Goal: Information Seeking & Learning: Find specific fact

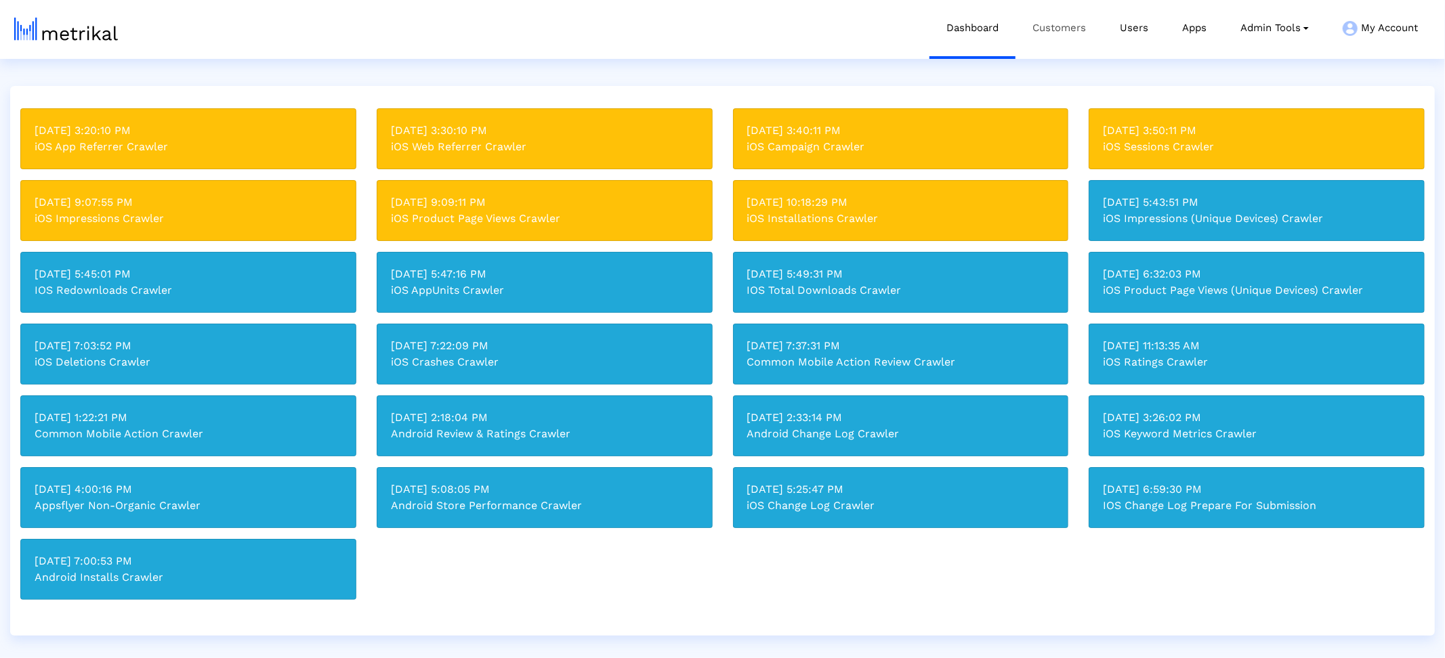
click at [1050, 23] on link "Customers" at bounding box center [1058, 28] width 87 height 56
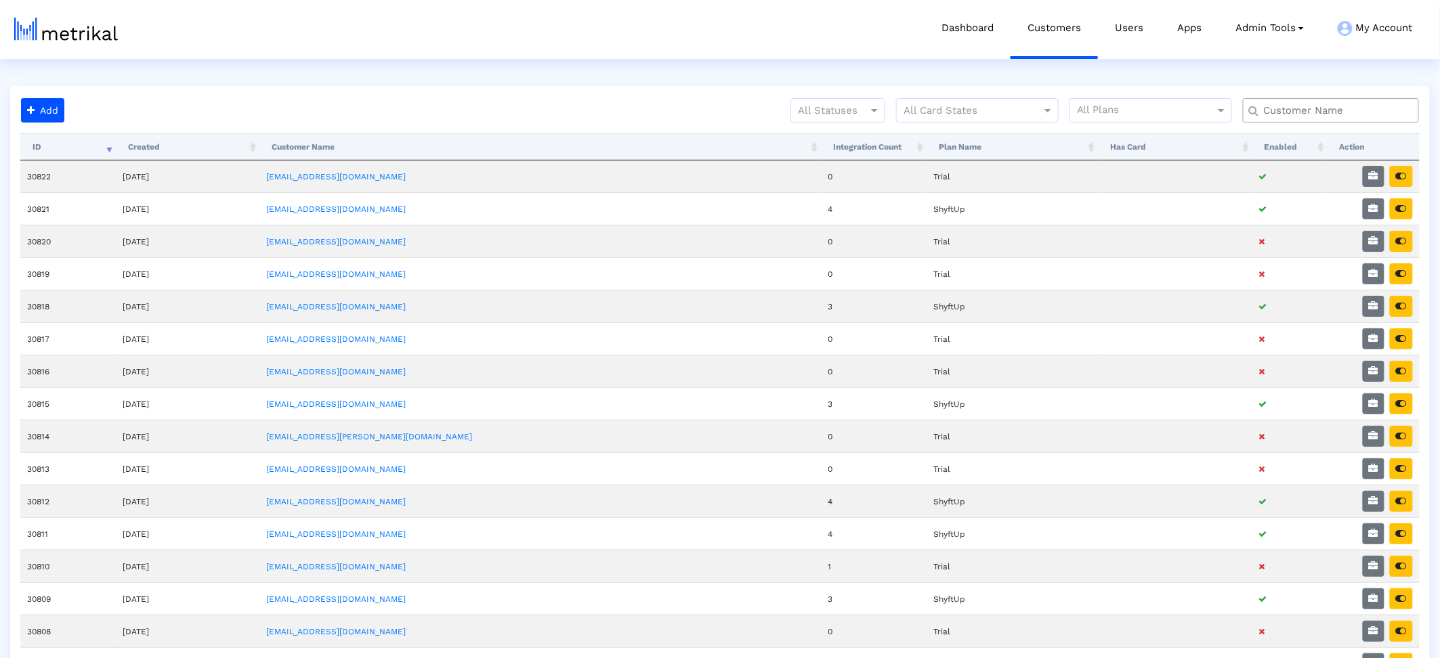
click at [1290, 112] on input "text" at bounding box center [1333, 111] width 159 height 14
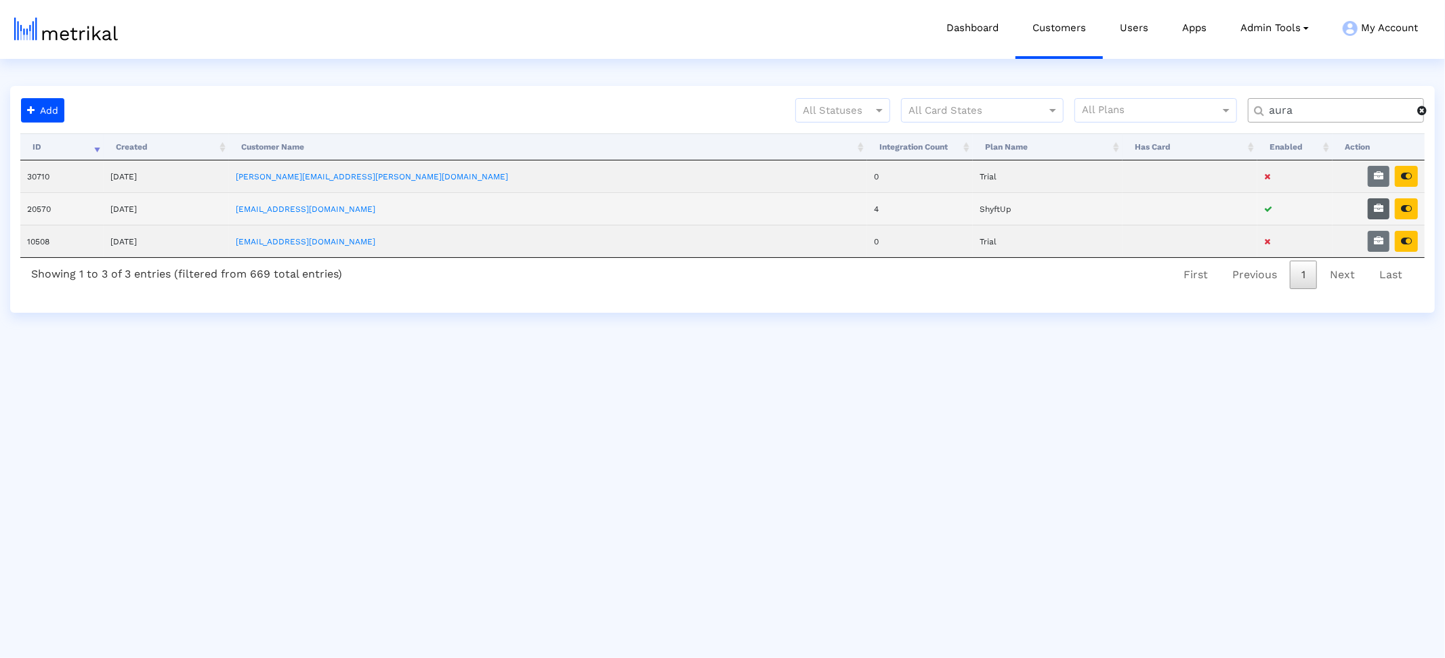
type input "aura"
click at [1383, 209] on icon "button" at bounding box center [1377, 208] width 9 height 9
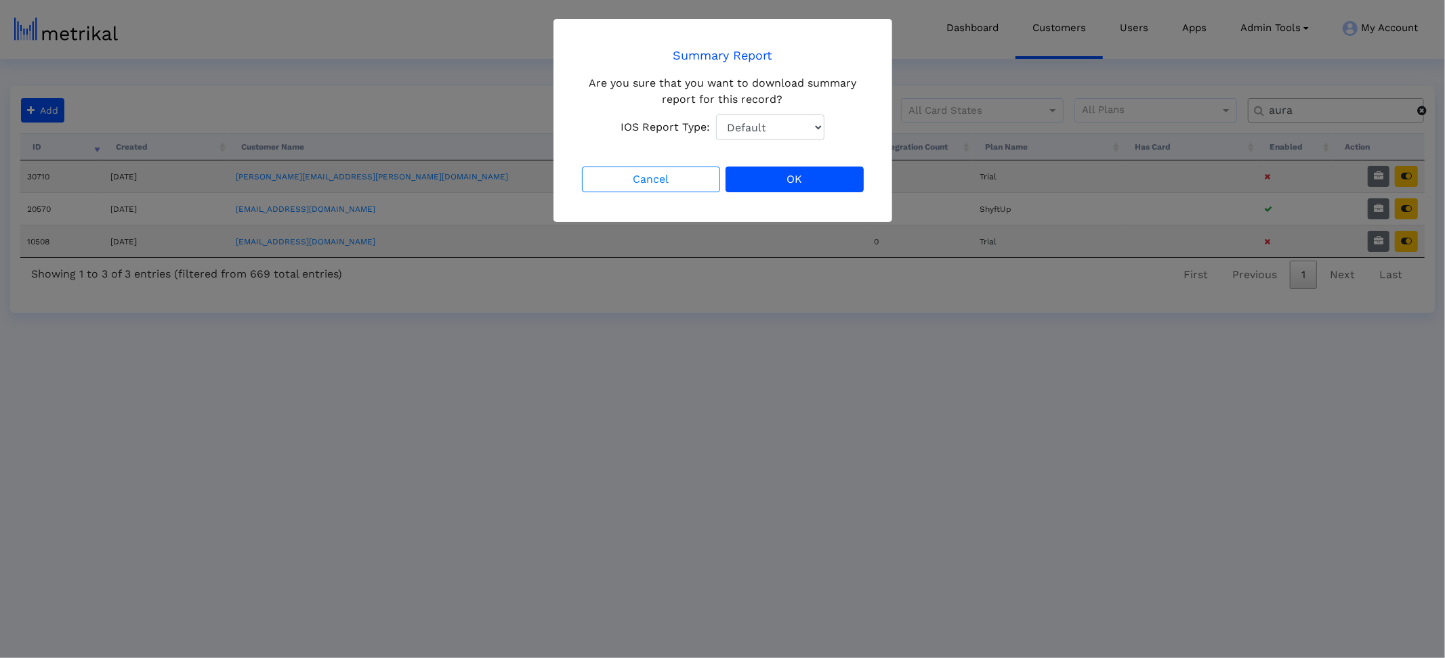
click at [730, 133] on select "Default Total Downloads New Downloads Redownloads" at bounding box center [770, 127] width 108 height 26
select select "1: 1"
click at [716, 114] on select "Default Total Downloads New Downloads Redownloads" at bounding box center [770, 127] width 108 height 26
click at [809, 174] on button "OK" at bounding box center [794, 180] width 138 height 26
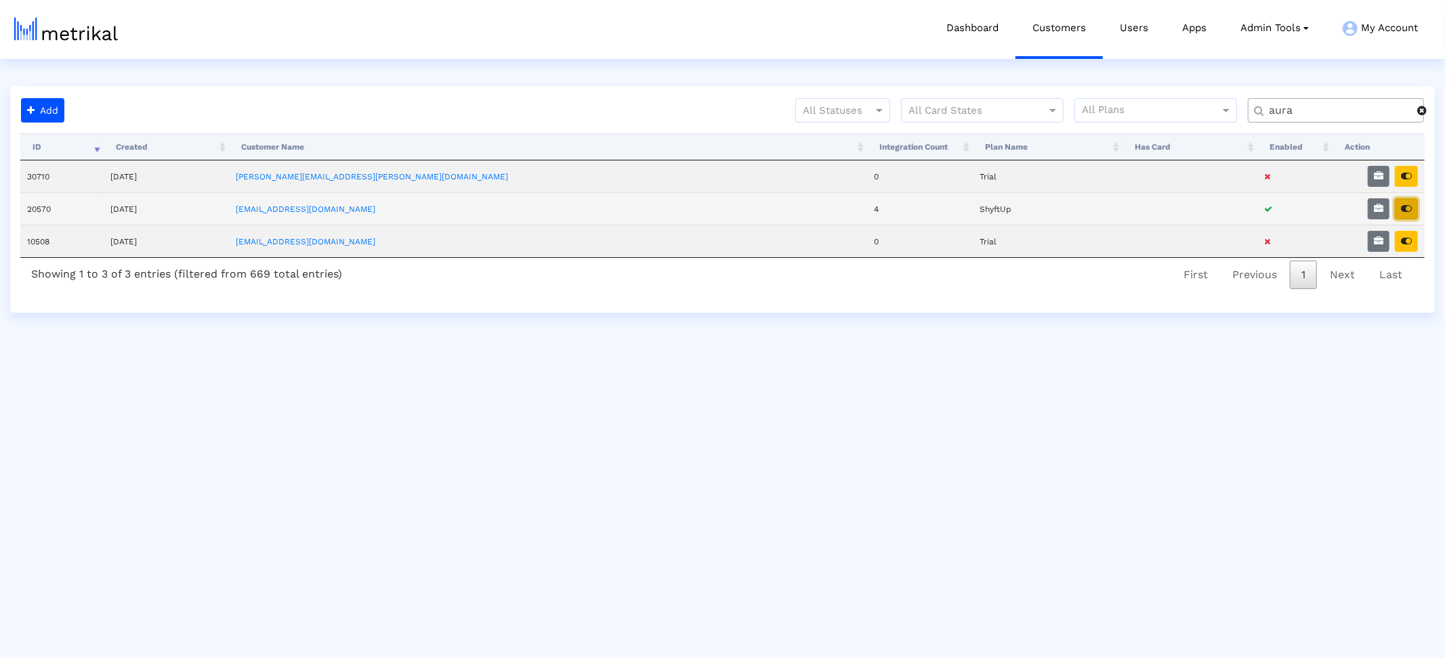
click at [1405, 214] on button "button" at bounding box center [1405, 208] width 23 height 21
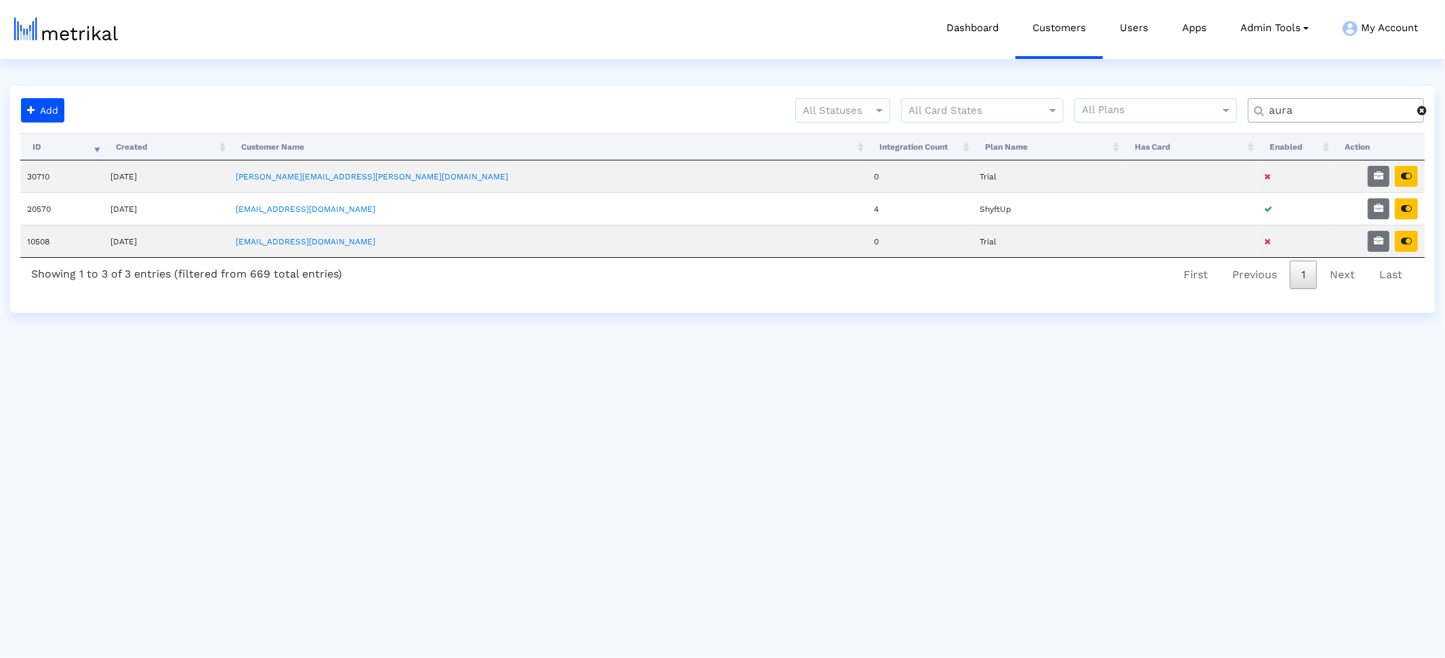
click at [1278, 112] on input "aura" at bounding box center [1338, 111] width 158 height 14
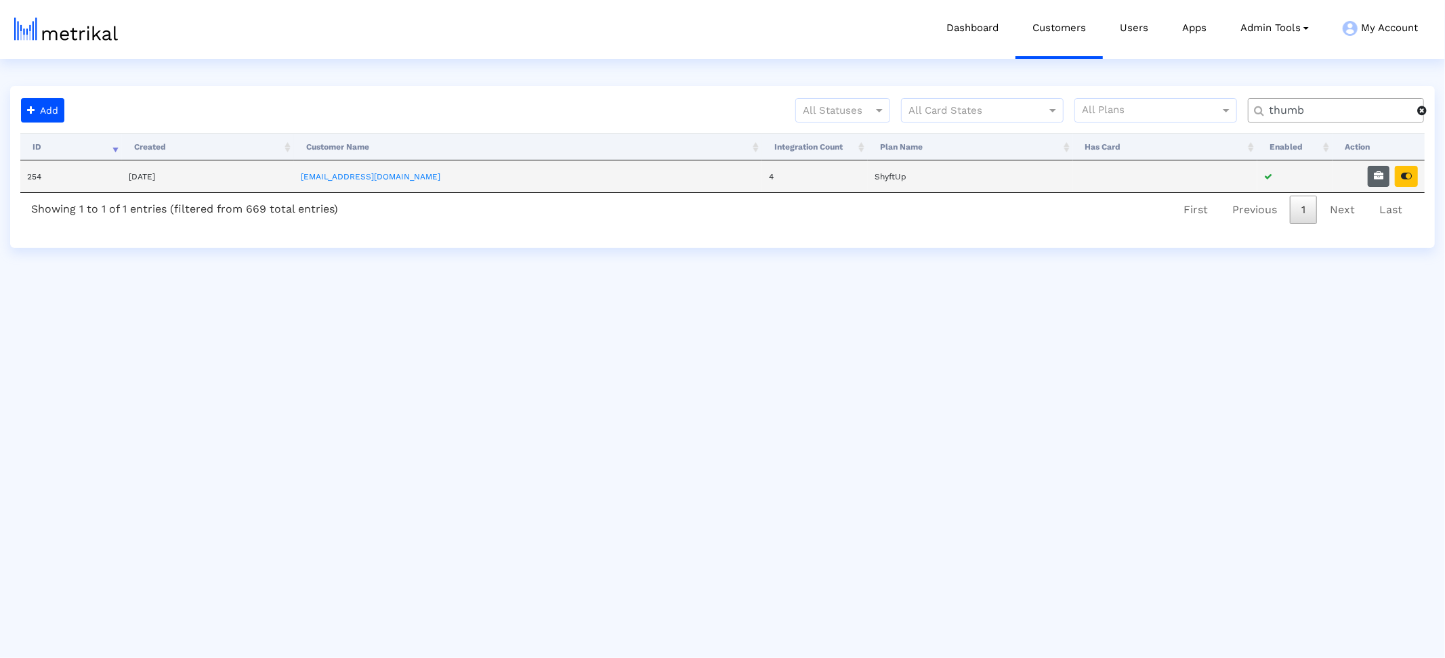
type input "thumb"
click at [1375, 182] on button "button" at bounding box center [1378, 176] width 22 height 21
select select "1: 1"
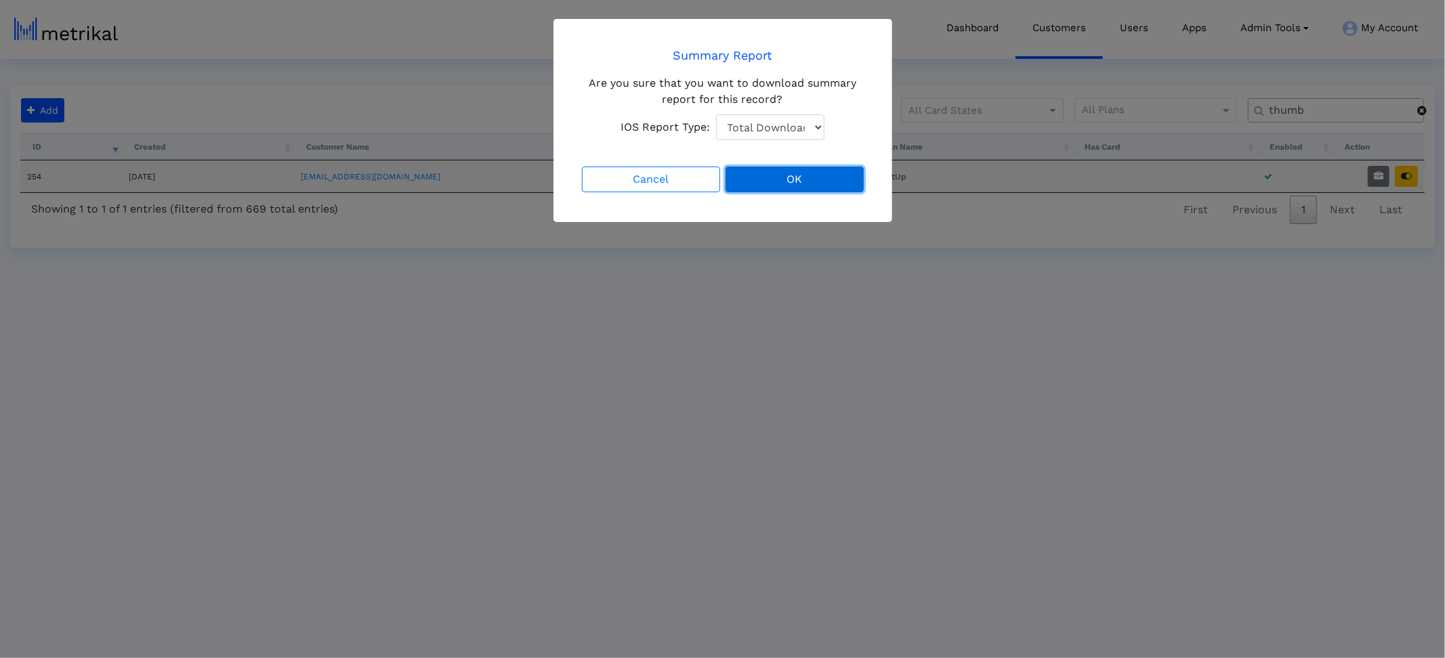
drag, startPoint x: 771, startPoint y: 190, endPoint x: 1155, endPoint y: 190, distance: 384.7
click at [771, 190] on button "OK" at bounding box center [794, 180] width 138 height 26
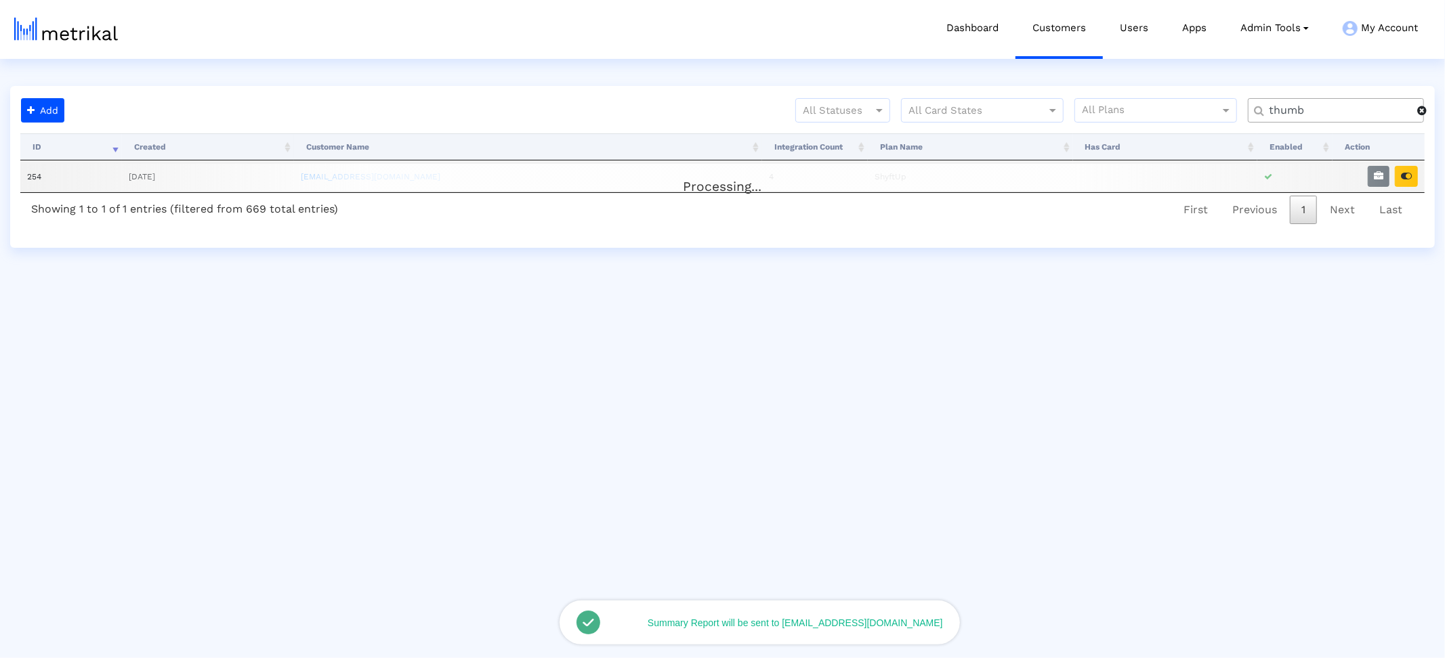
click at [1413, 176] on div "Processing... ID Created Customer Name Integration Count Plan Name Has Card Ena…" at bounding box center [722, 180] width 1404 height 94
click at [1415, 178] on button "button" at bounding box center [1405, 176] width 23 height 21
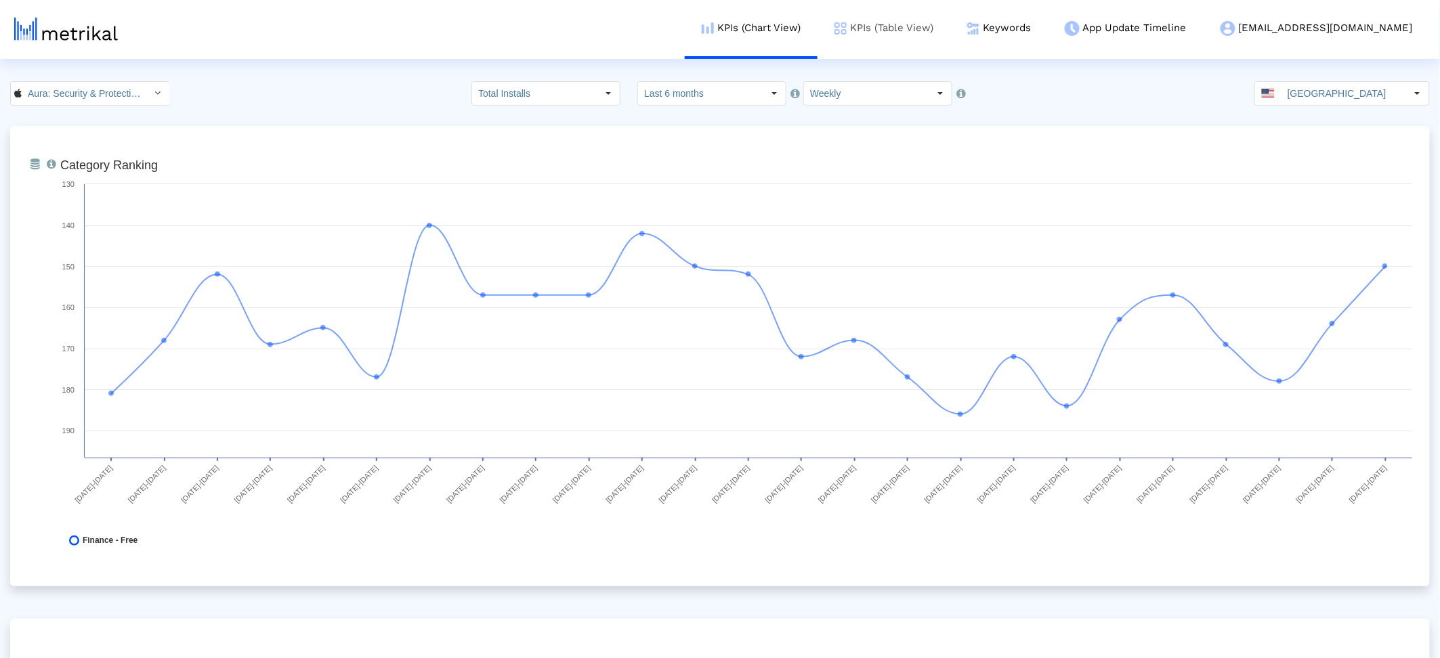
click at [947, 35] on link "KPIs (Table View)" at bounding box center [883, 28] width 133 height 56
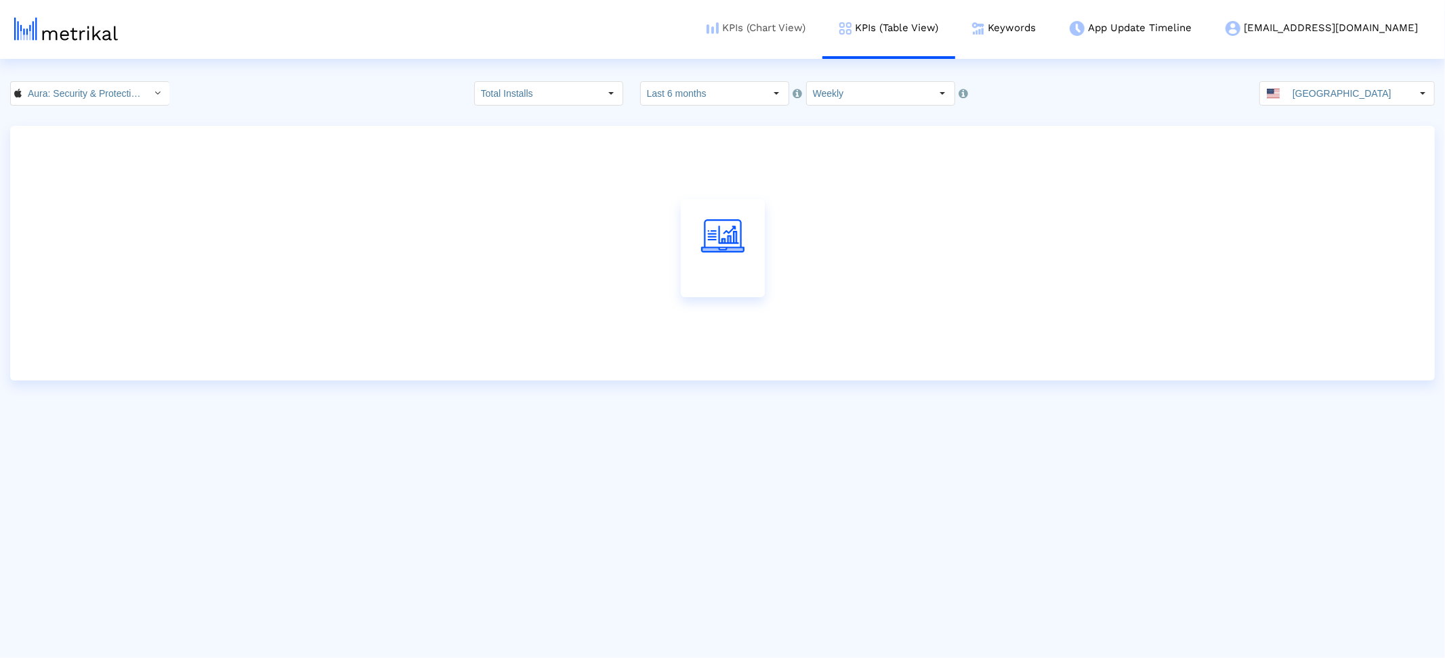
click at [822, 21] on link "KPIs (Chart View)" at bounding box center [755, 28] width 133 height 56
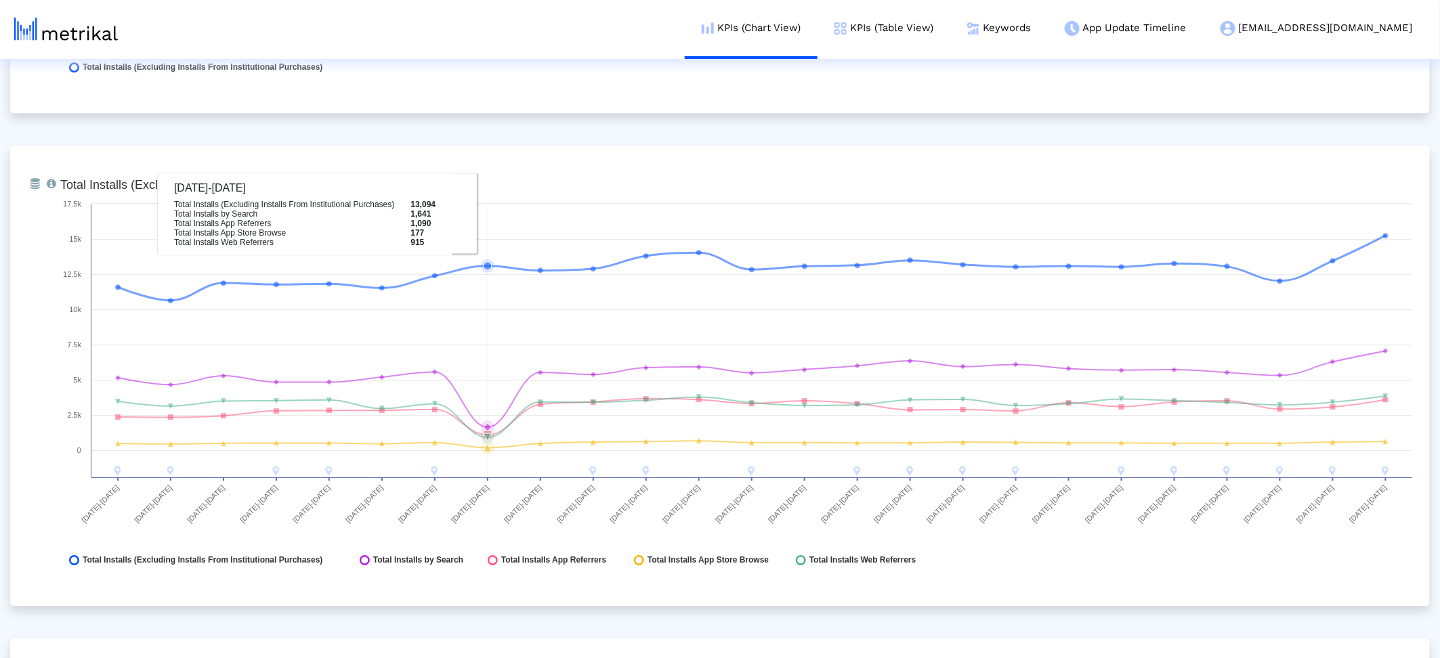
scroll to position [1463, 0]
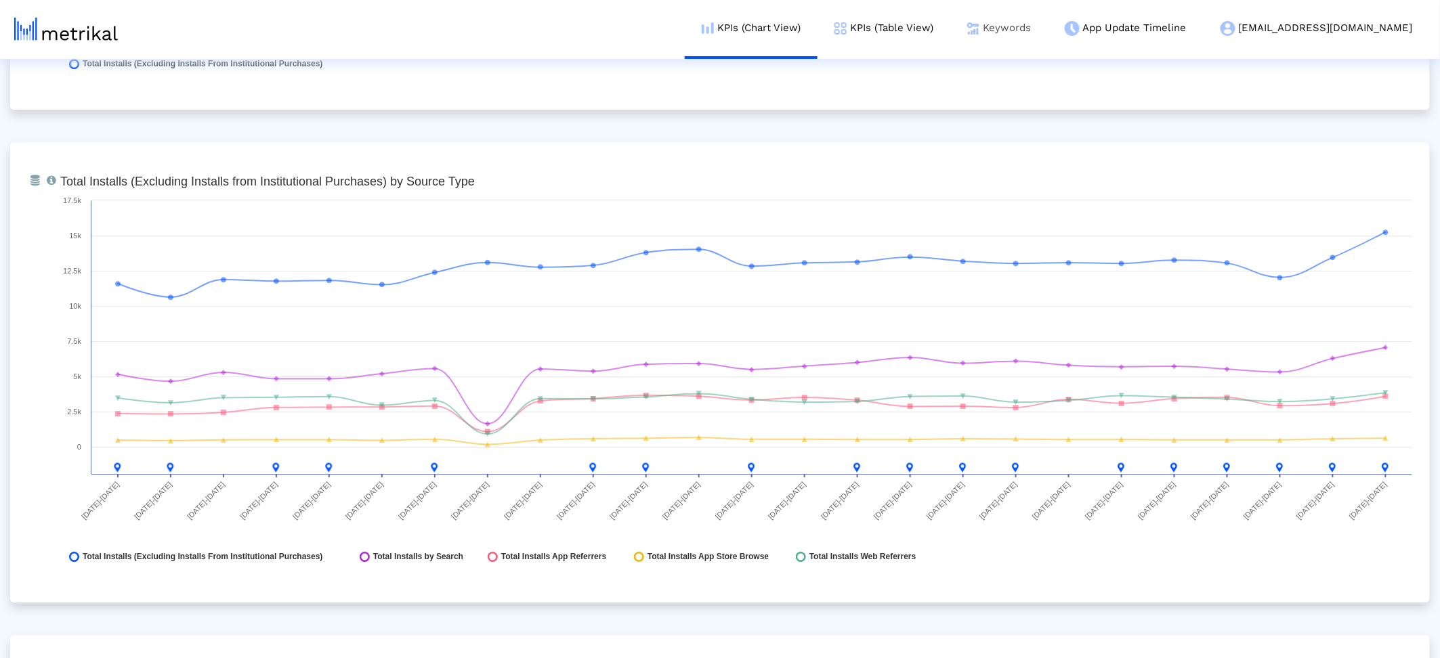
click at [1048, 38] on link "Keywords" at bounding box center [999, 28] width 98 height 56
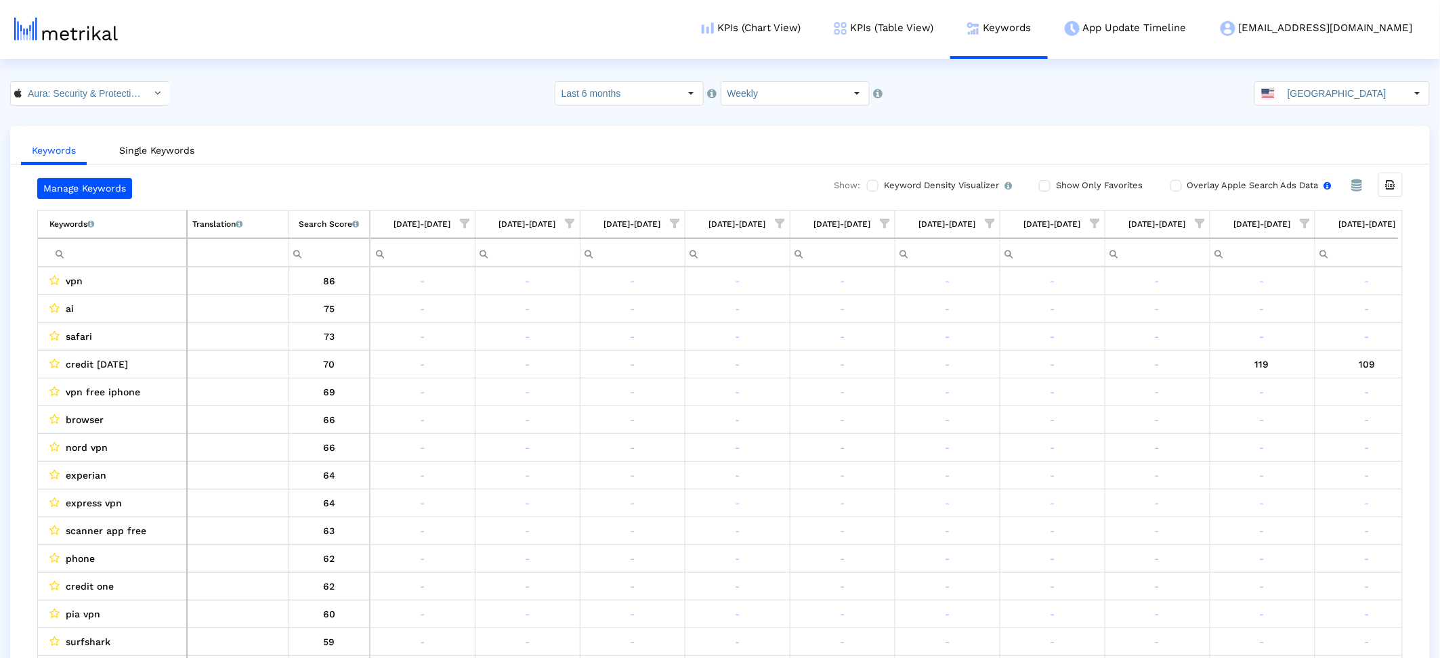
scroll to position [0, 1596]
click at [1385, 225] on span "Show filter options for column '09/21/25-09/27/25'" at bounding box center [1388, 223] width 9 height 9
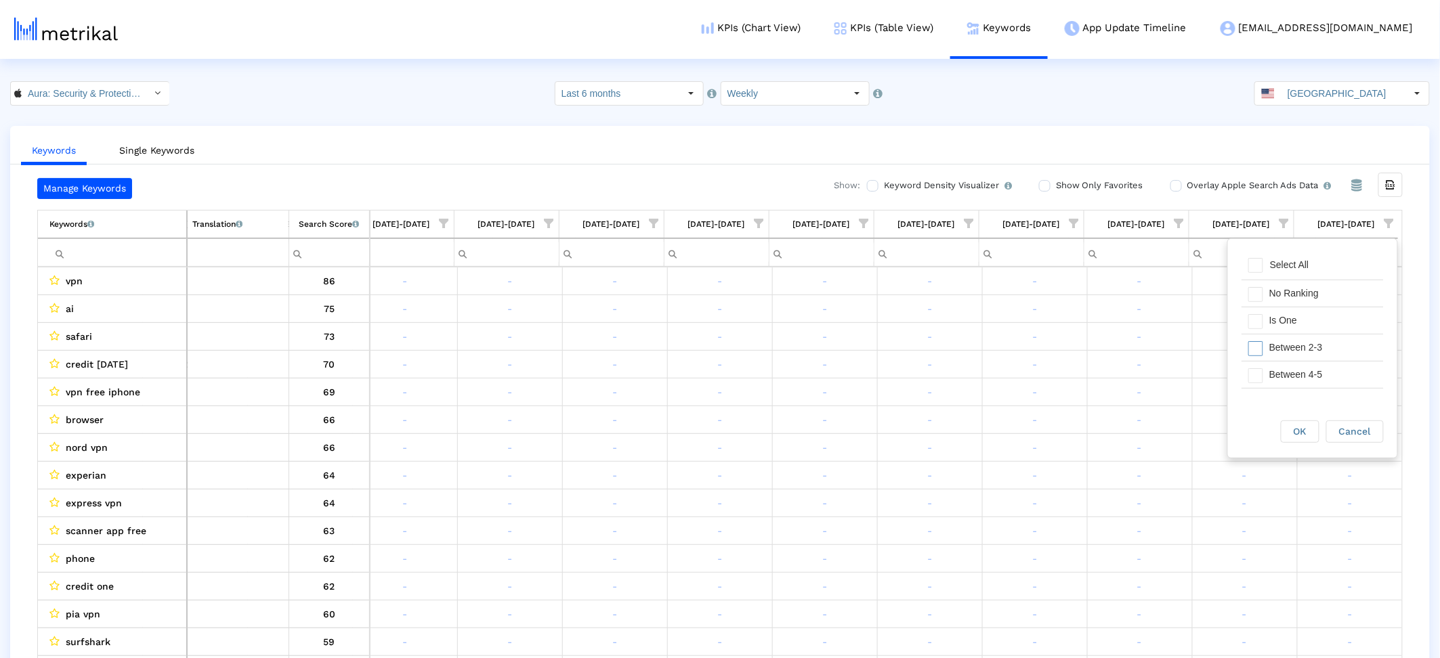
click at [1299, 335] on div "Between 2-3" at bounding box center [1322, 348] width 121 height 26
click at [1258, 317] on div "Filter options" at bounding box center [1251, 320] width 21 height 26
click at [1253, 375] on span "Filter options" at bounding box center [1255, 375] width 15 height 15
drag, startPoint x: 1271, startPoint y: 371, endPoint x: 1281, endPoint y: 400, distance: 30.6
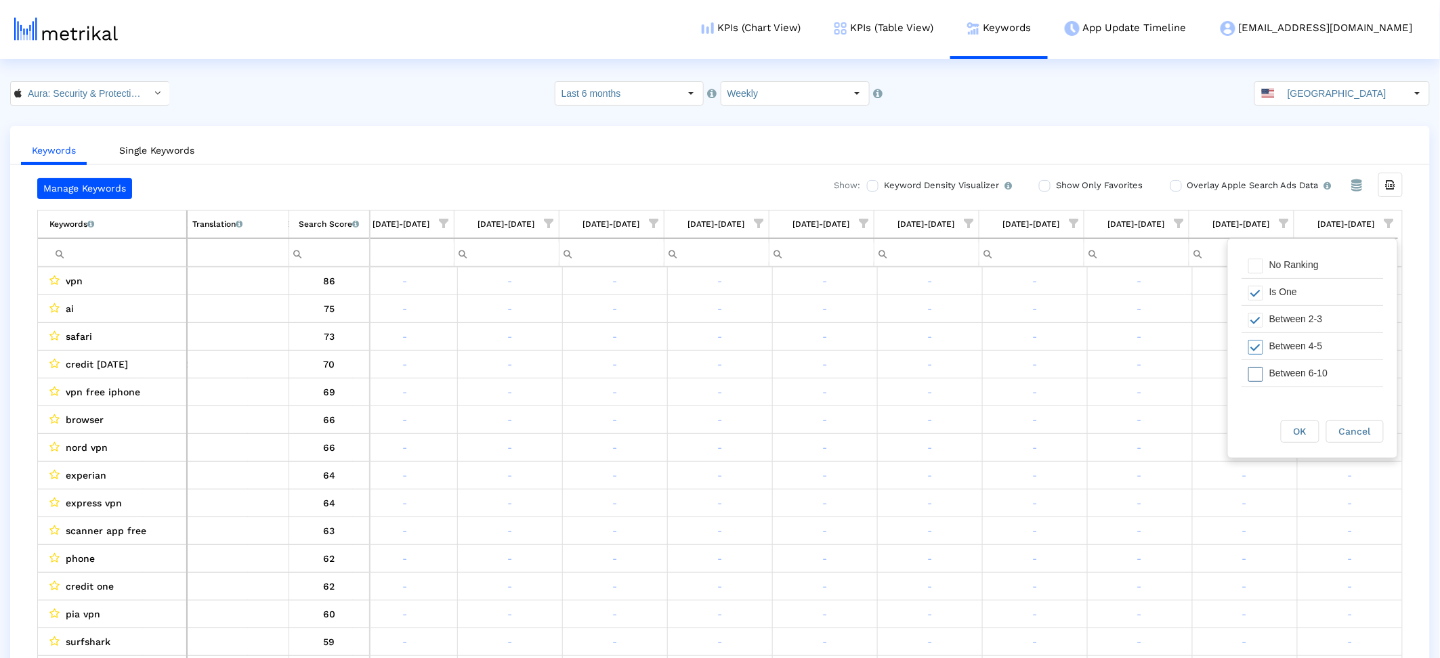
click at [1271, 372] on div "Between 6-10" at bounding box center [1322, 373] width 121 height 26
click at [1300, 433] on span "OK" at bounding box center [1300, 431] width 13 height 11
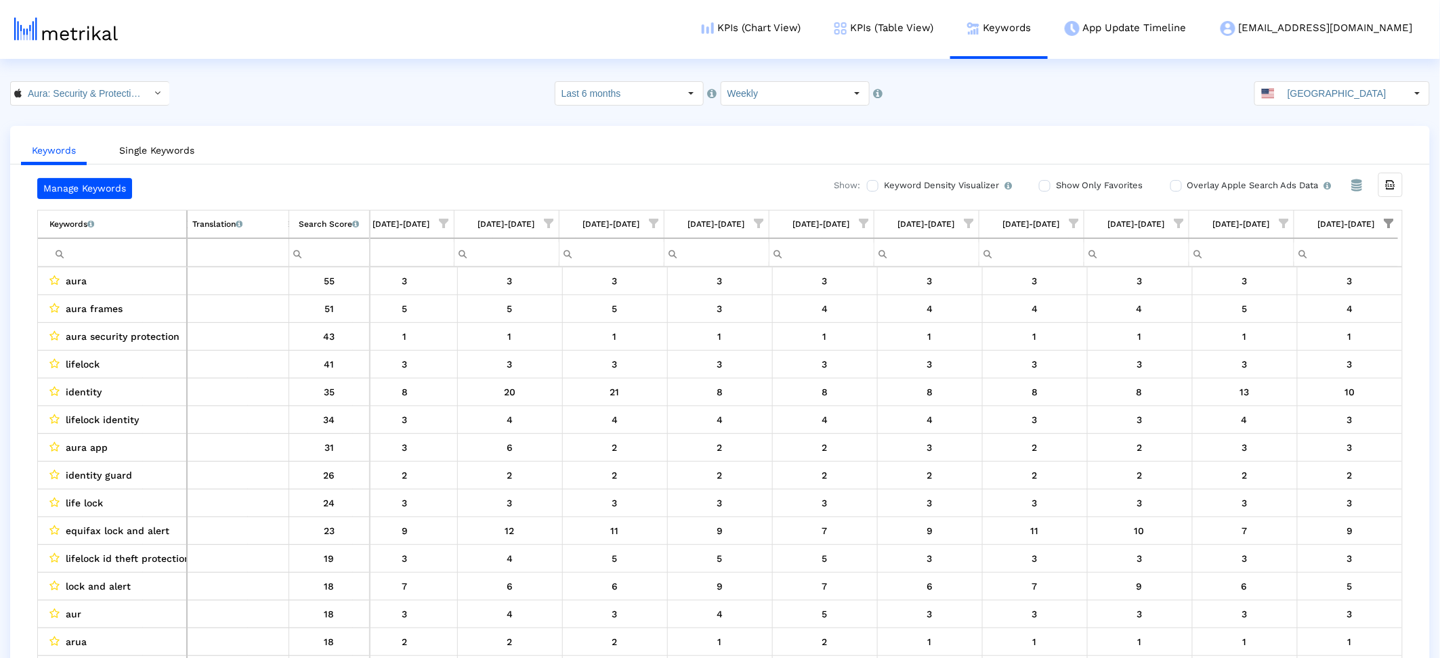
click at [109, 262] on input "Filter cell" at bounding box center [117, 253] width 137 height 22
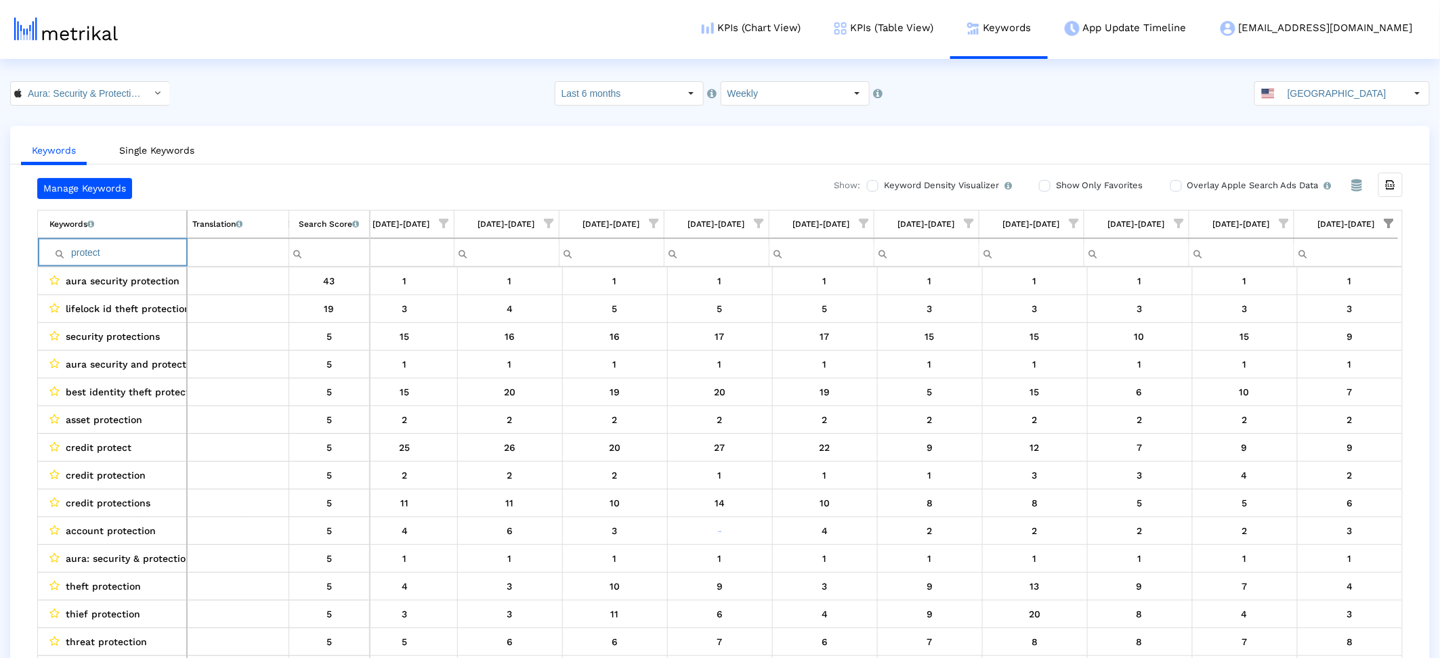
click at [111, 248] on input "protect" at bounding box center [117, 253] width 137 height 22
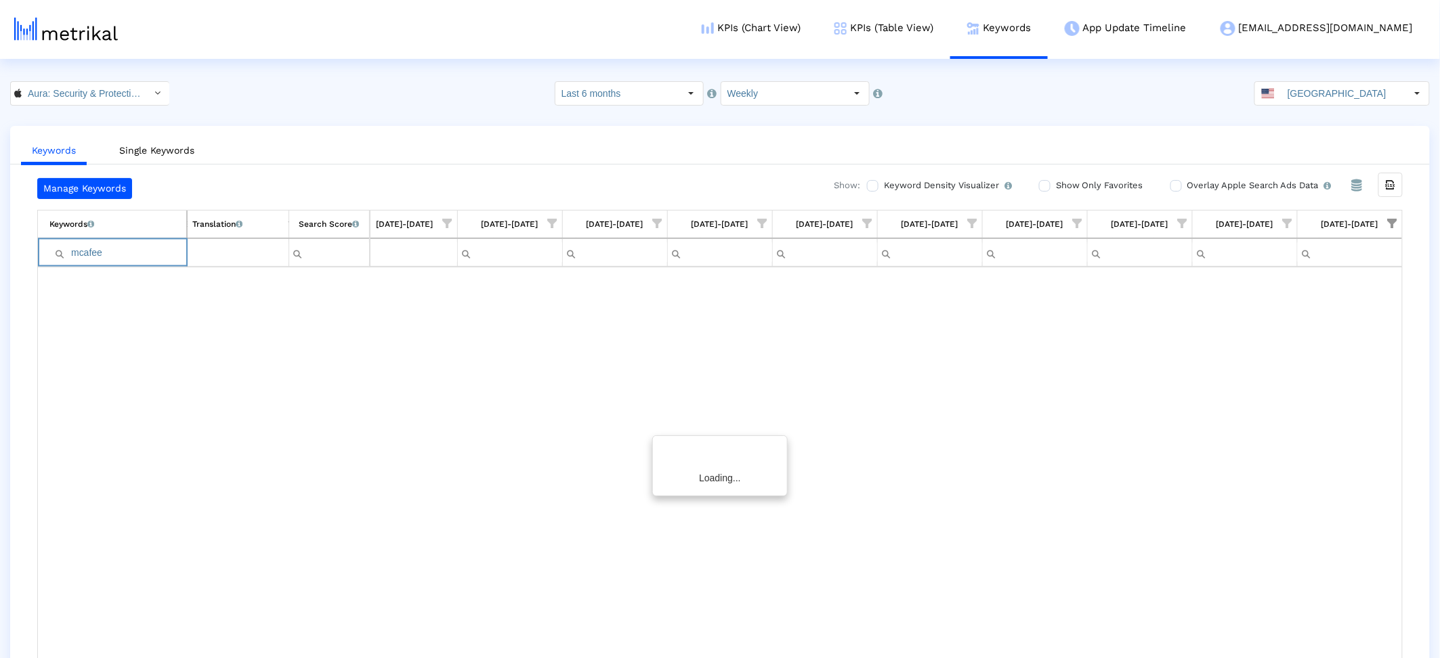
scroll to position [0, 1592]
click at [86, 257] on input "mcafee" at bounding box center [117, 253] width 137 height 22
click at [73, 254] on input ",phone" at bounding box center [117, 253] width 137 height 22
click at [134, 254] on input "iphone" at bounding box center [117, 253] width 137 height 22
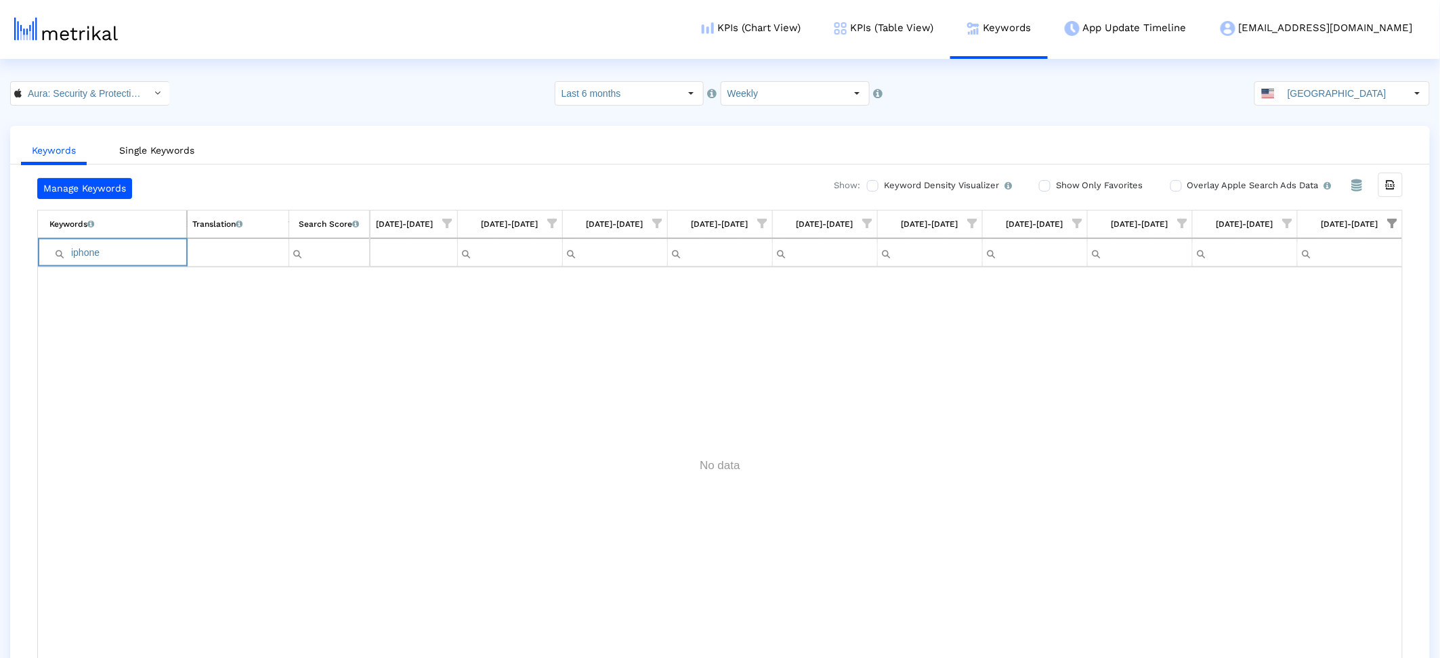
click at [134, 254] on input "iphone" at bounding box center [117, 253] width 137 height 22
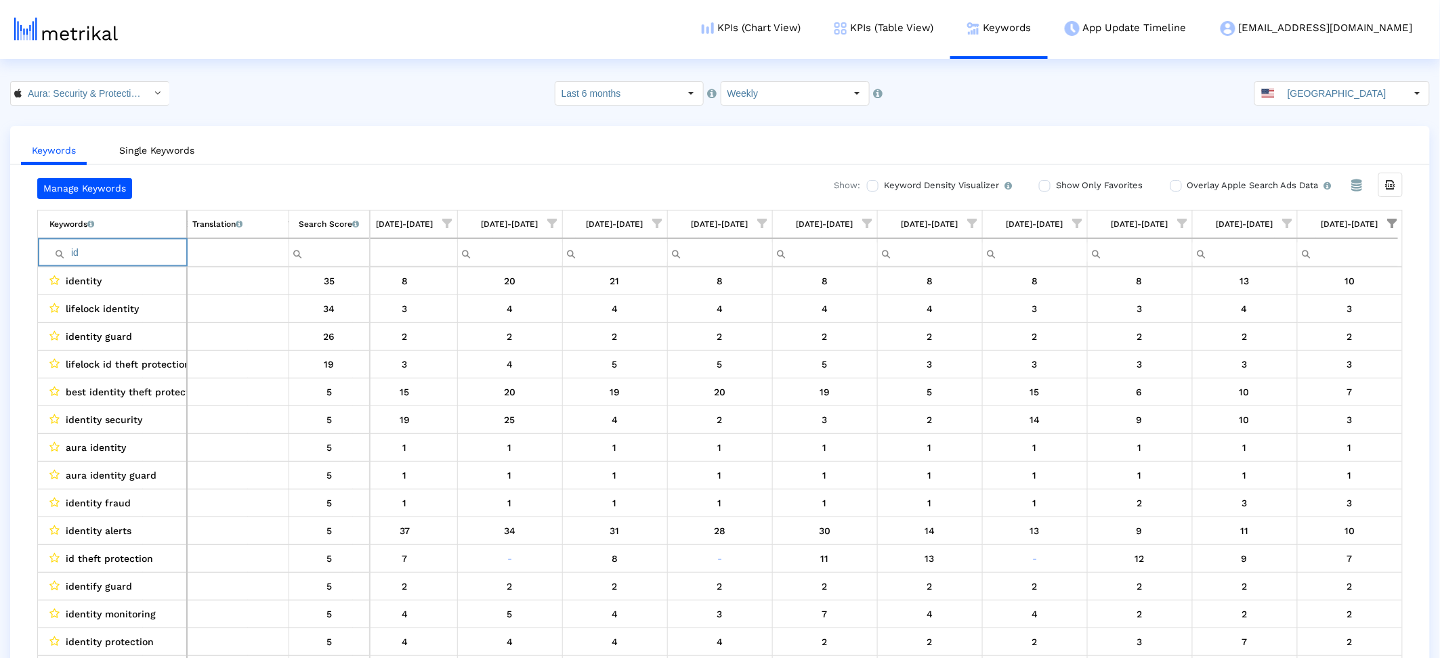
click at [83, 253] on input "id" at bounding box center [117, 253] width 137 height 22
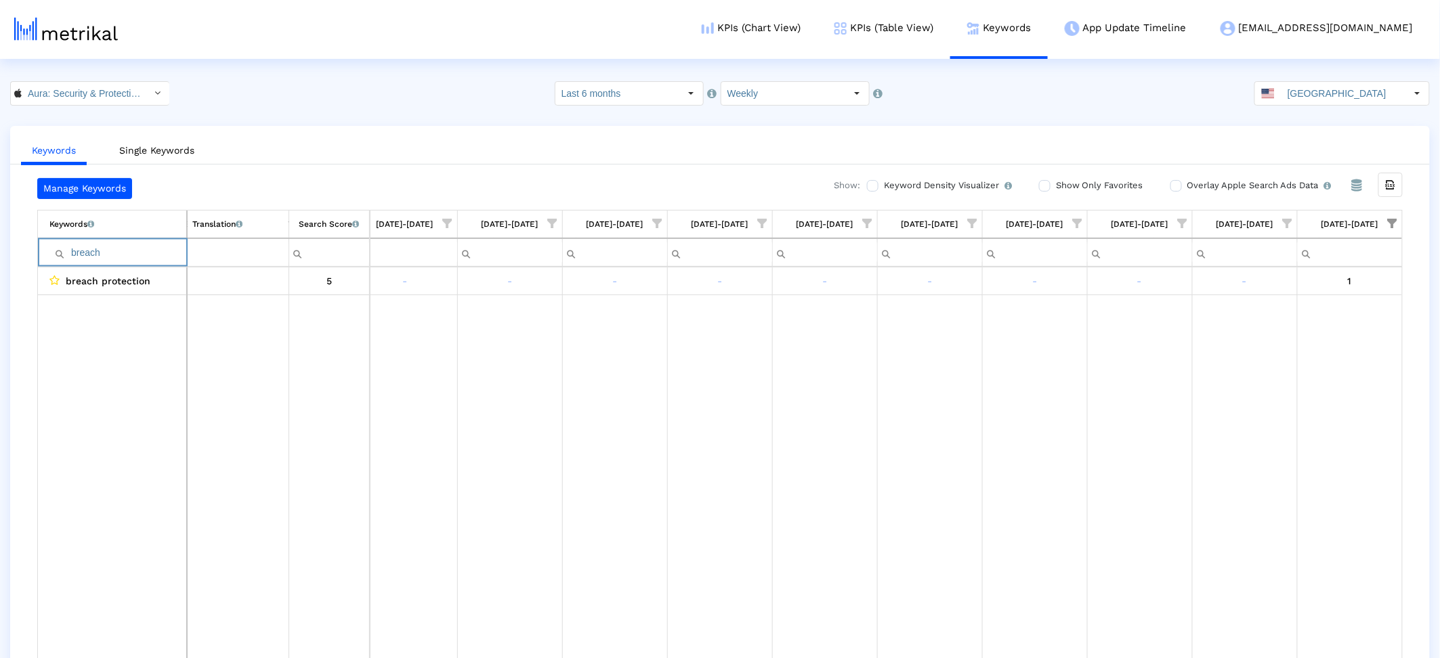
click at [89, 254] on input "breach" at bounding box center [117, 253] width 137 height 22
click at [80, 260] on input "tracker" at bounding box center [117, 253] width 137 height 22
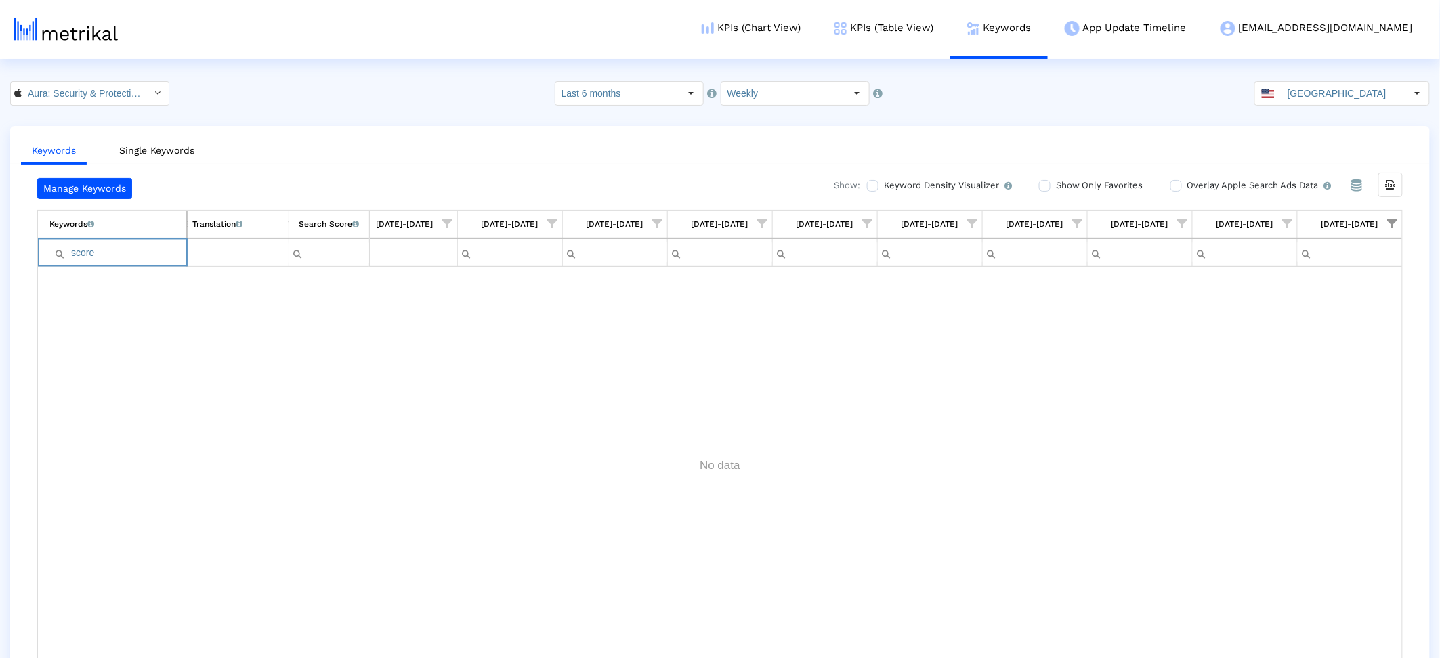
type input "score"
click at [945, 26] on link "KPIs (Table View)" at bounding box center [883, 28] width 133 height 56
click at [817, 24] on link "KPIs (Chart View)" at bounding box center [751, 28] width 133 height 56
click at [817, 21] on link "KPIs (Chart View)" at bounding box center [751, 28] width 133 height 56
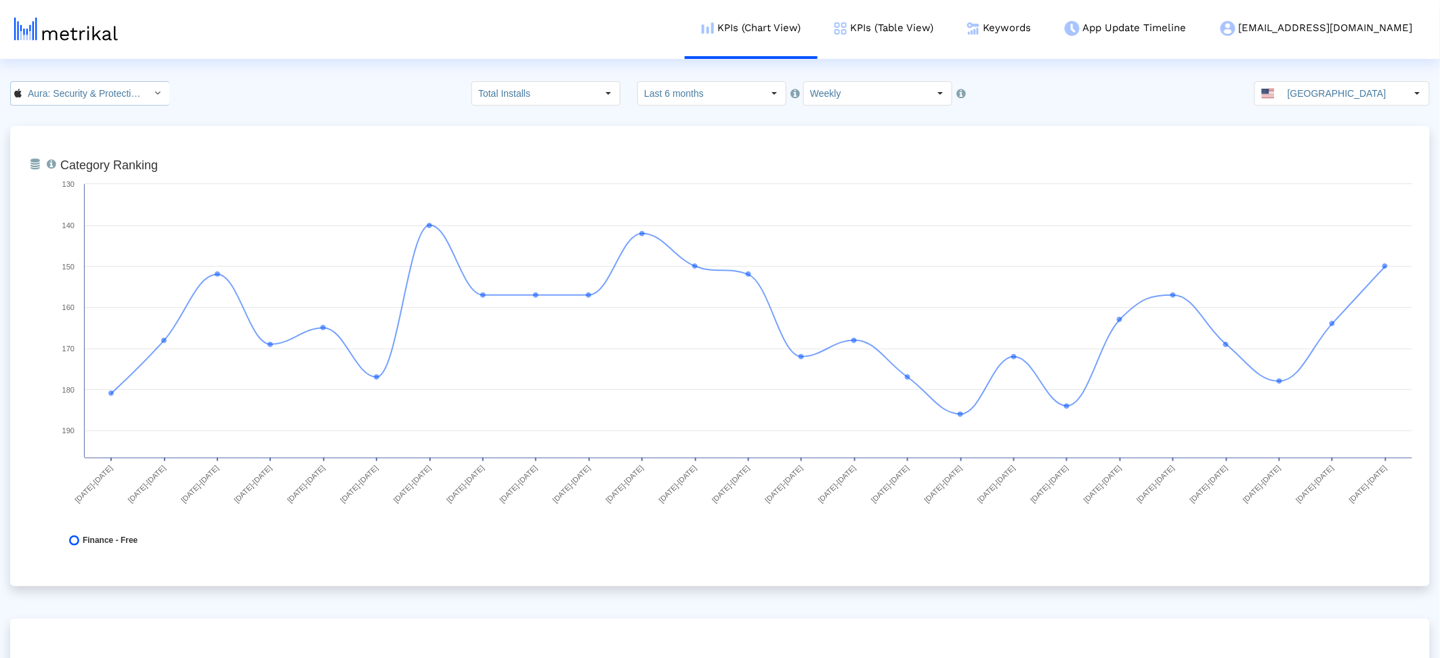
click at [47, 92] on input "Aura: Security & Protection < 1547735089 >" at bounding box center [83, 93] width 122 height 23
click at [60, 140] on div "Aura: Your Digital Security <com.aura.suite>" at bounding box center [85, 139] width 135 height 13
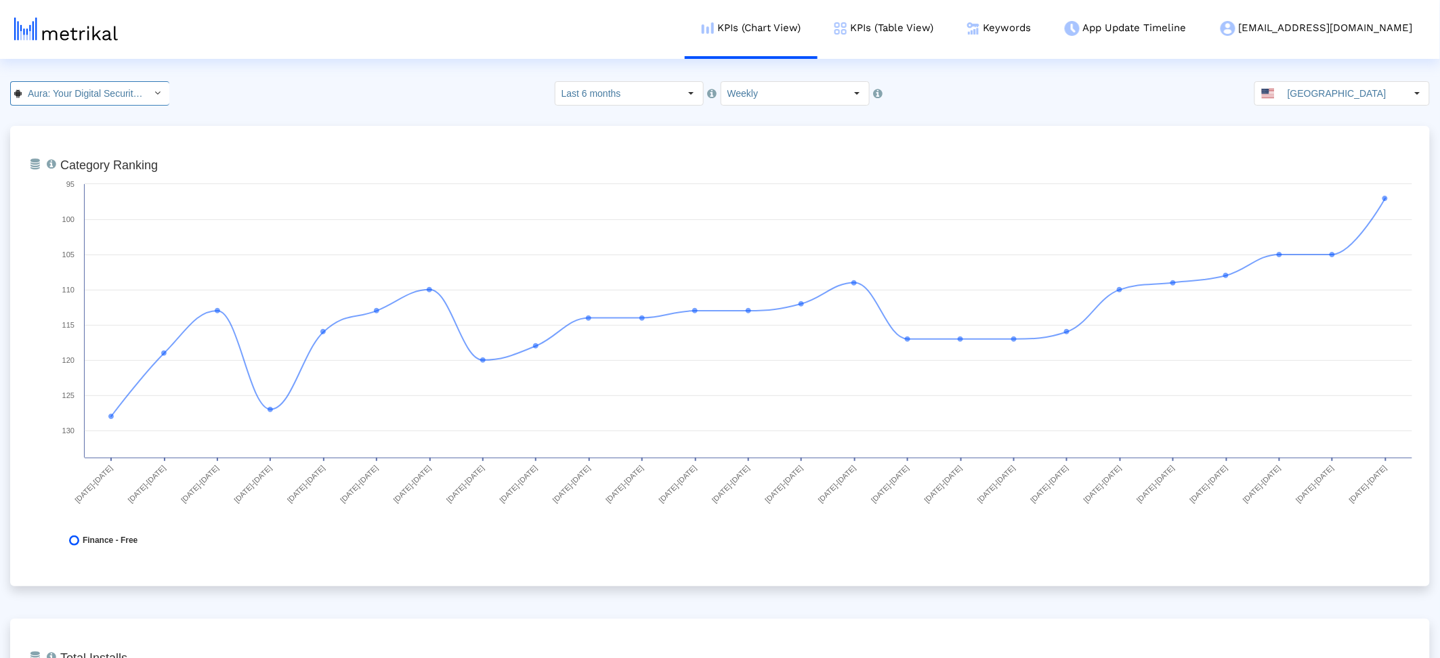
scroll to position [0, 87]
click at [1048, 28] on link "Keywords" at bounding box center [999, 28] width 98 height 56
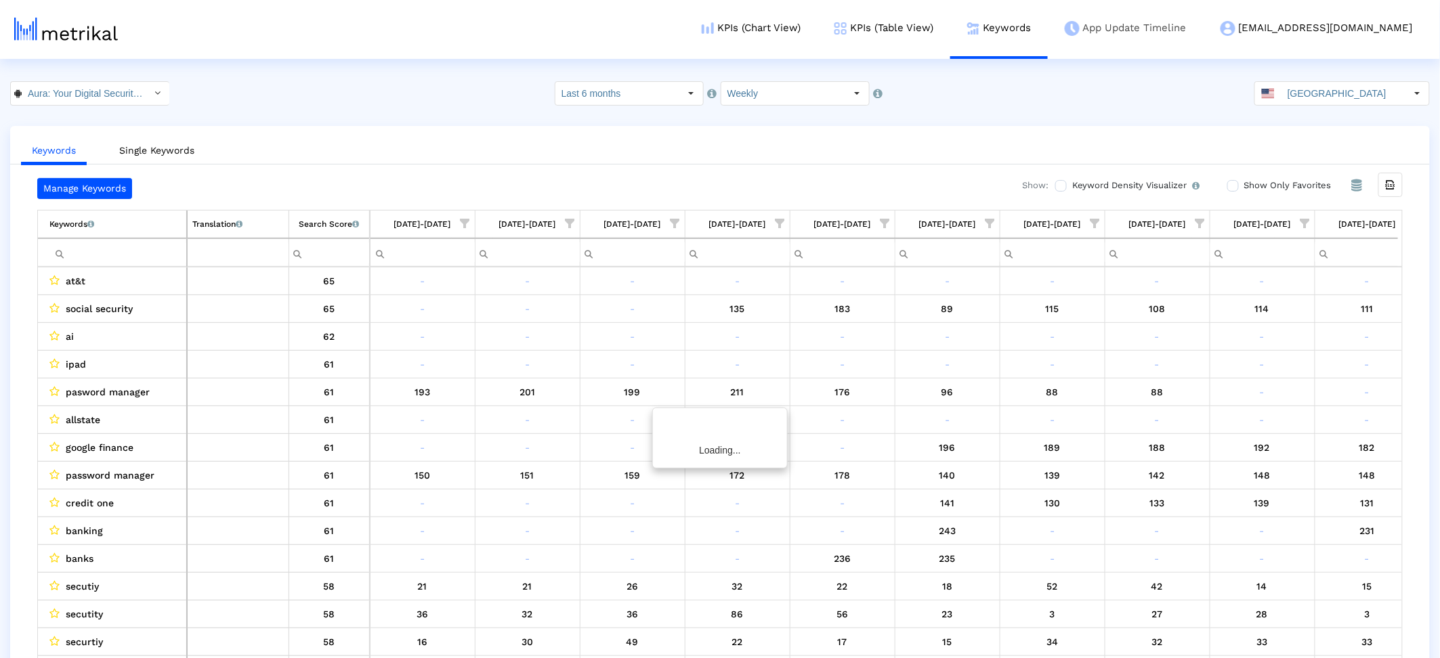
scroll to position [0, 1596]
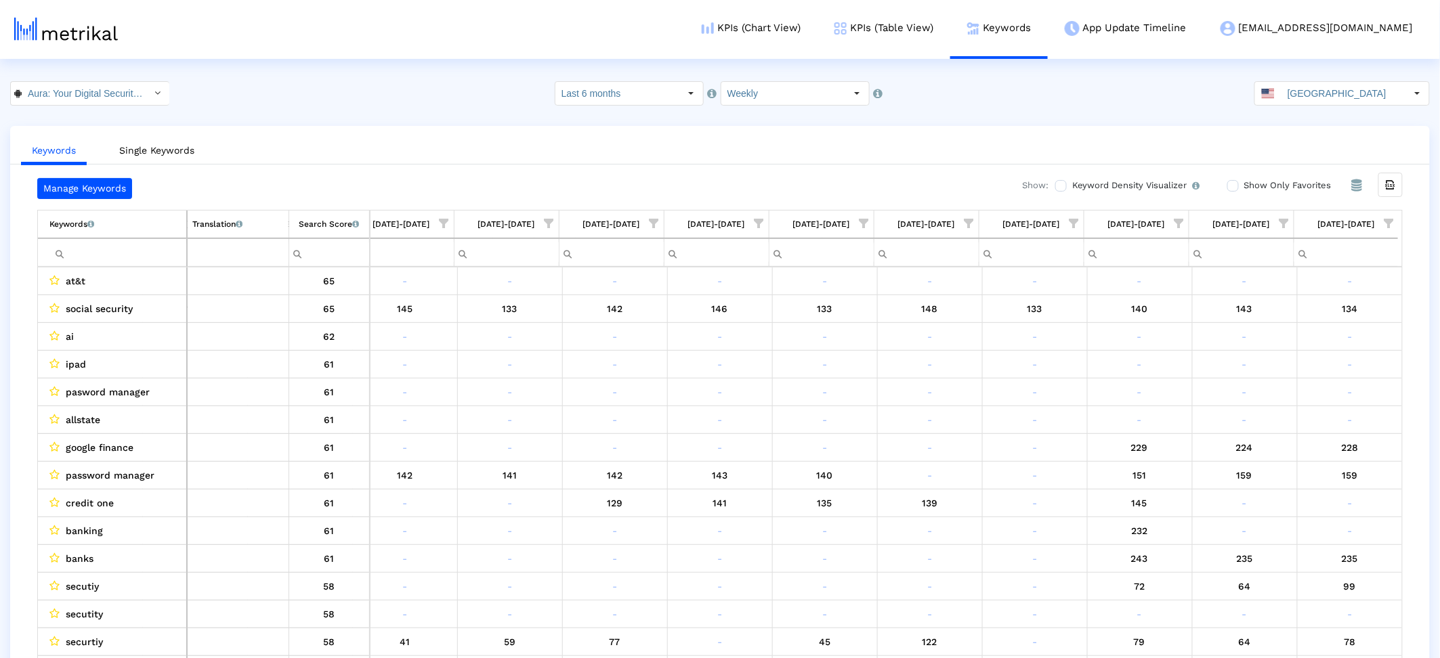
click at [1385, 223] on span "Show filter options for column '09/21/25-09/27/25'" at bounding box center [1388, 223] width 9 height 9
drag, startPoint x: 1264, startPoint y: 324, endPoint x: 1263, endPoint y: 358, distance: 33.2
click at [1264, 326] on div "Is One" at bounding box center [1322, 320] width 121 height 26
click at [1263, 358] on div "Between 2-3" at bounding box center [1322, 348] width 121 height 26
click at [1266, 382] on div "Between 4-5" at bounding box center [1322, 375] width 121 height 26
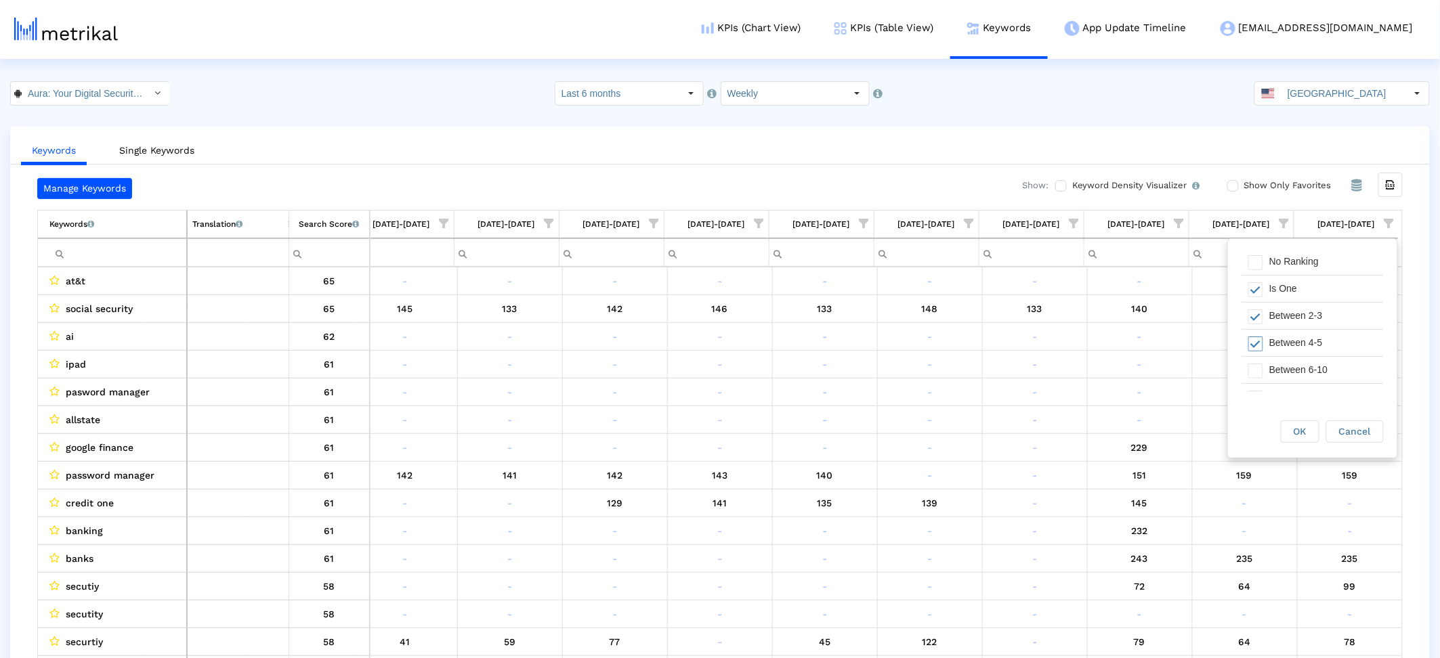
scroll to position [33, 0]
click at [1279, 366] on div "Between 6-10" at bounding box center [1322, 369] width 121 height 26
drag, startPoint x: 1310, startPoint y: 438, endPoint x: 1287, endPoint y: 430, distance: 24.2
click at [1305, 434] on div "OK" at bounding box center [1299, 431] width 37 height 21
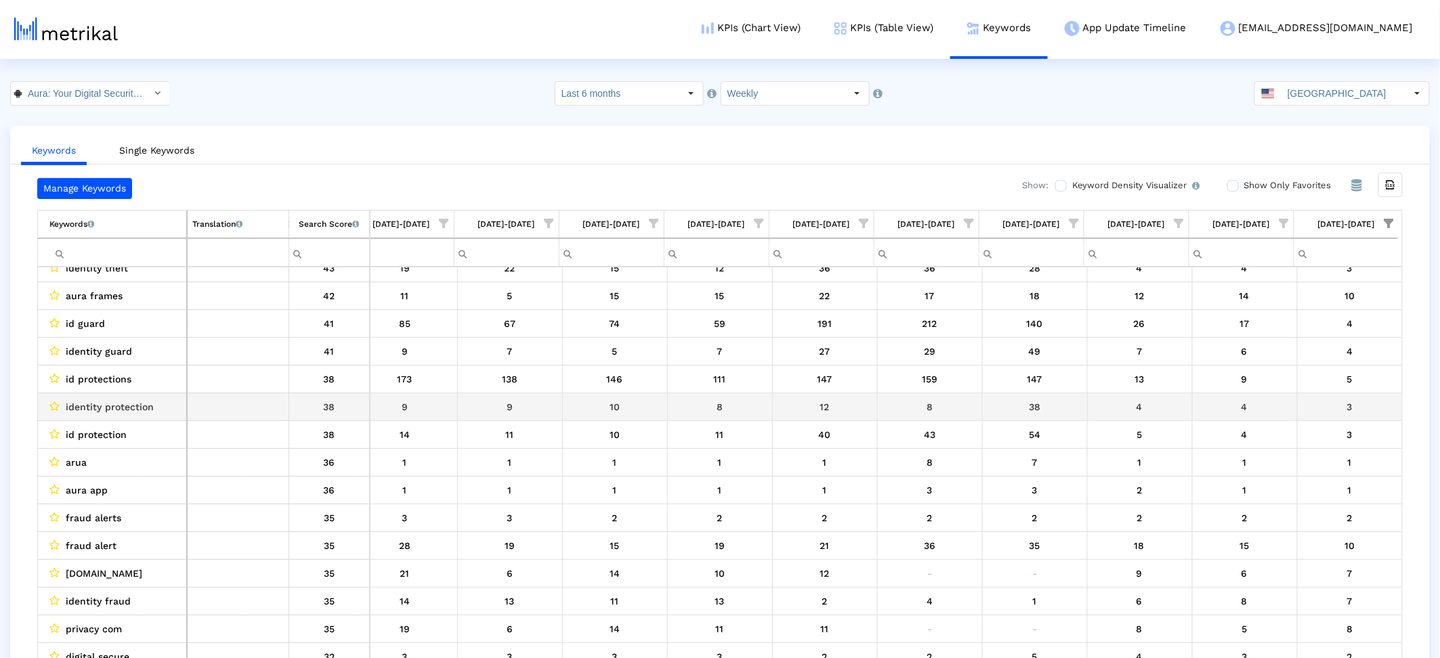
scroll to position [190, 0]
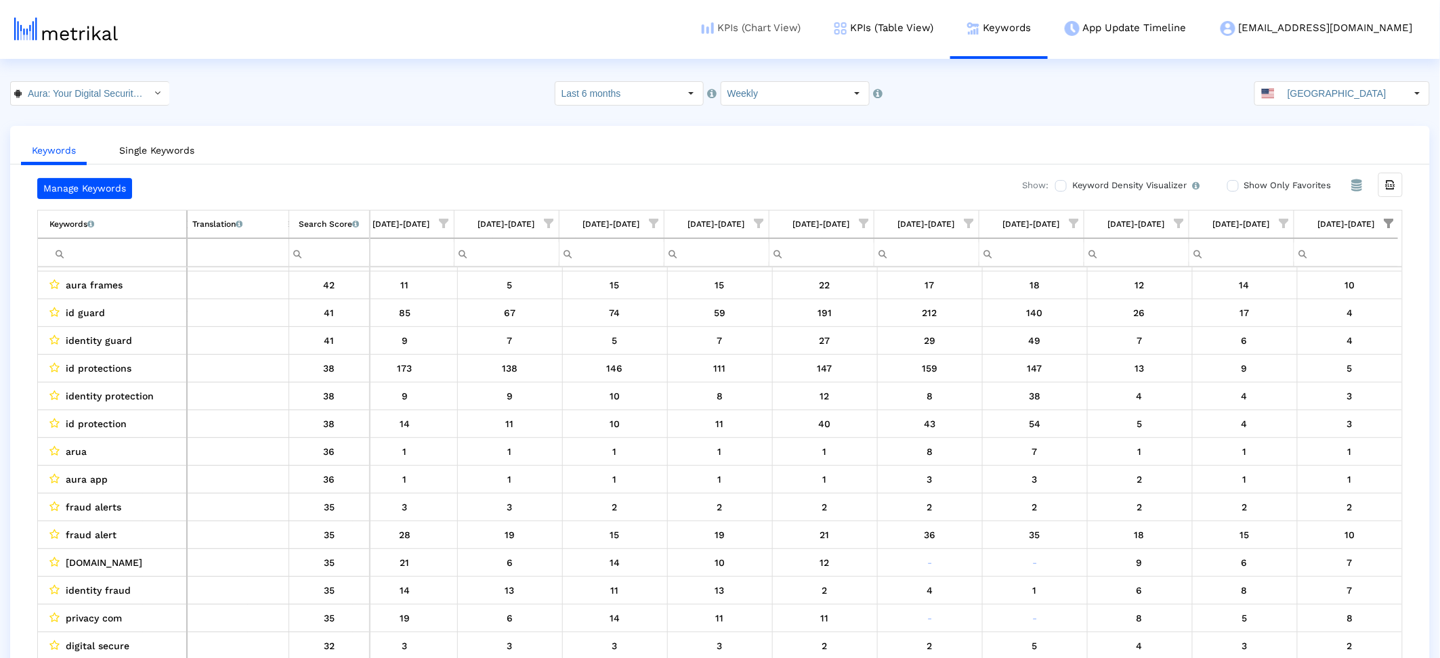
click at [817, 28] on link "KPIs (Chart View)" at bounding box center [751, 28] width 133 height 56
click at [80, 97] on input "Aura: Your Digital Security < com.aura.suite >" at bounding box center [83, 93] width 122 height 23
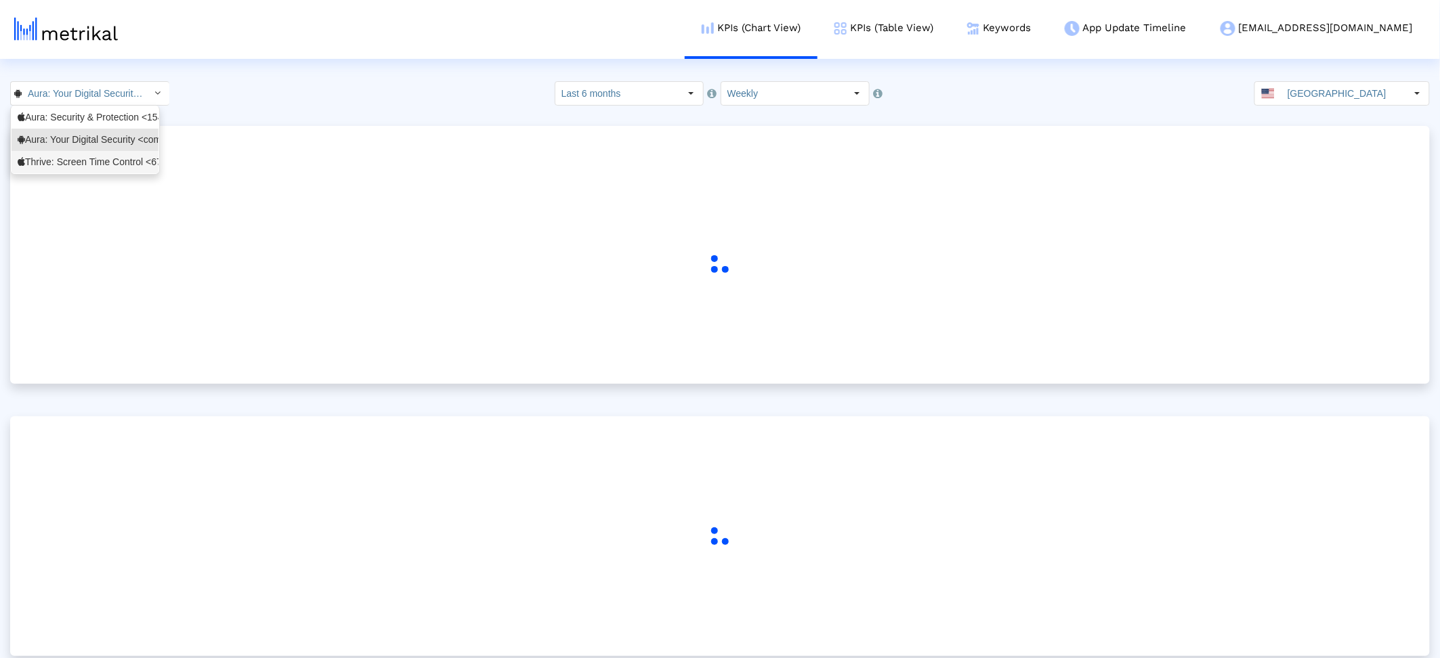
click at [75, 163] on div "Thrive: Screen Time Control <6744621513>" at bounding box center [85, 162] width 135 height 13
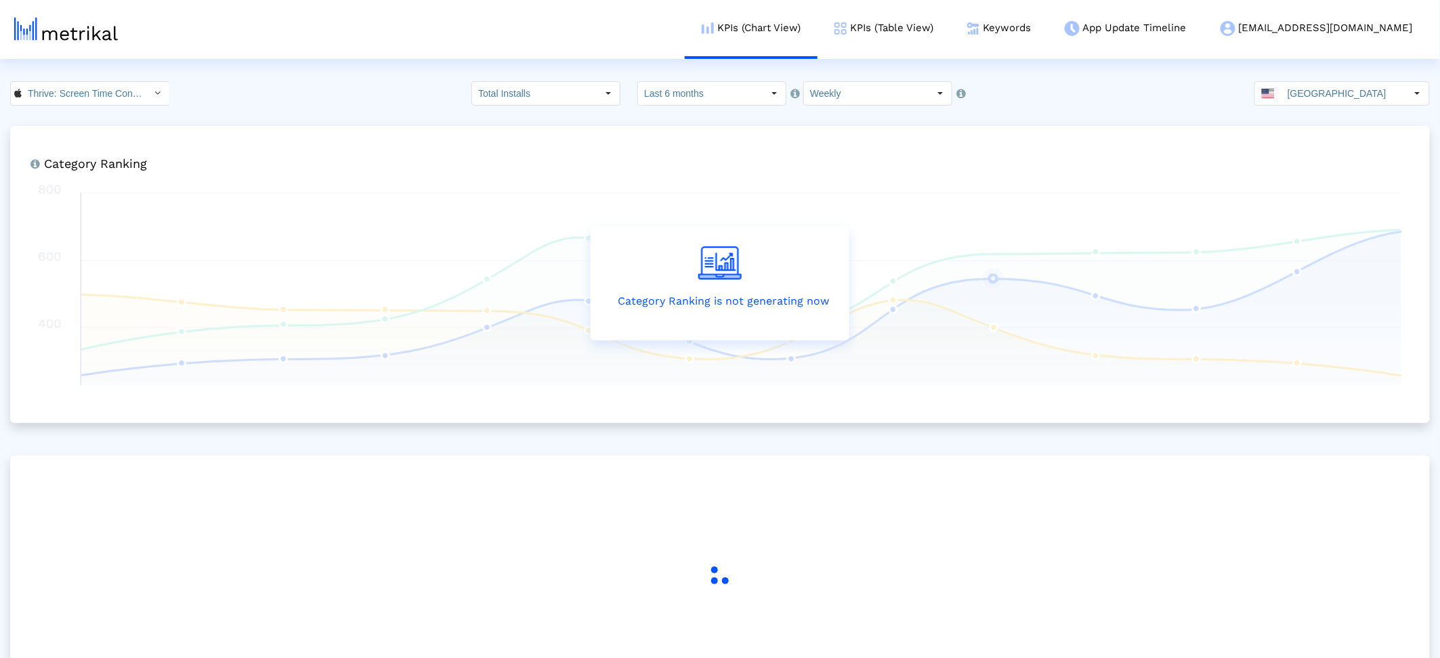
click at [40, 92] on input "Thrive: Screen Time Control < 6744621513 >" at bounding box center [83, 93] width 122 height 23
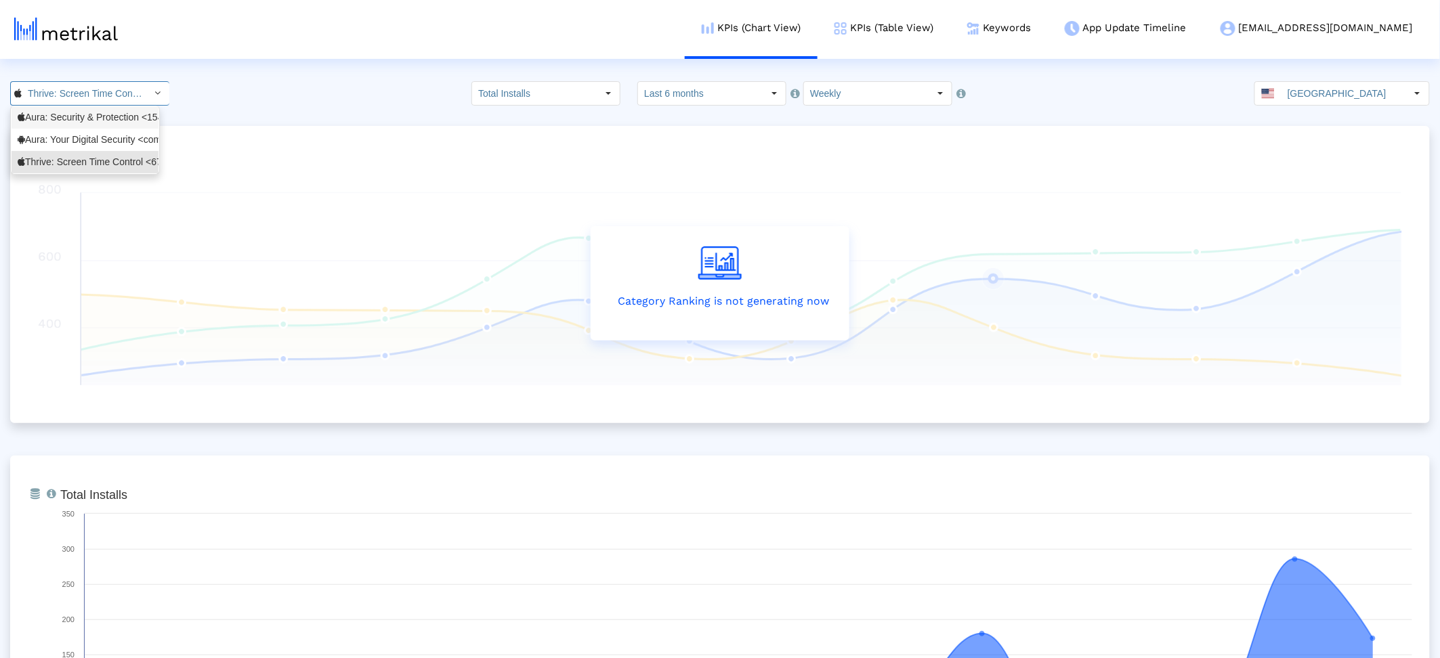
click at [60, 107] on div "Aura: Security & Protection <1547735089>" at bounding box center [85, 117] width 147 height 22
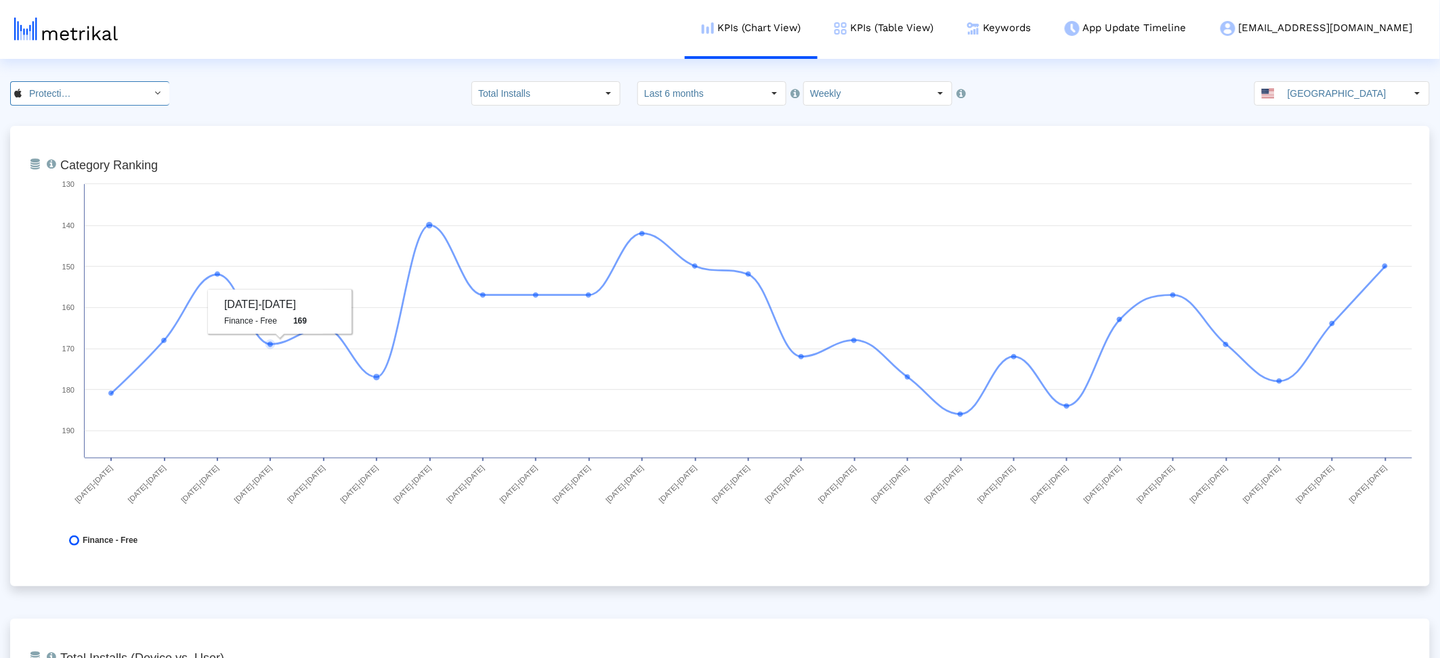
click at [30, 96] on input "Aura: Security & Protection < 1547735089 >" at bounding box center [83, 93] width 122 height 23
click at [41, 113] on div "Aura: Security & Protection <1547735089>" at bounding box center [85, 117] width 135 height 13
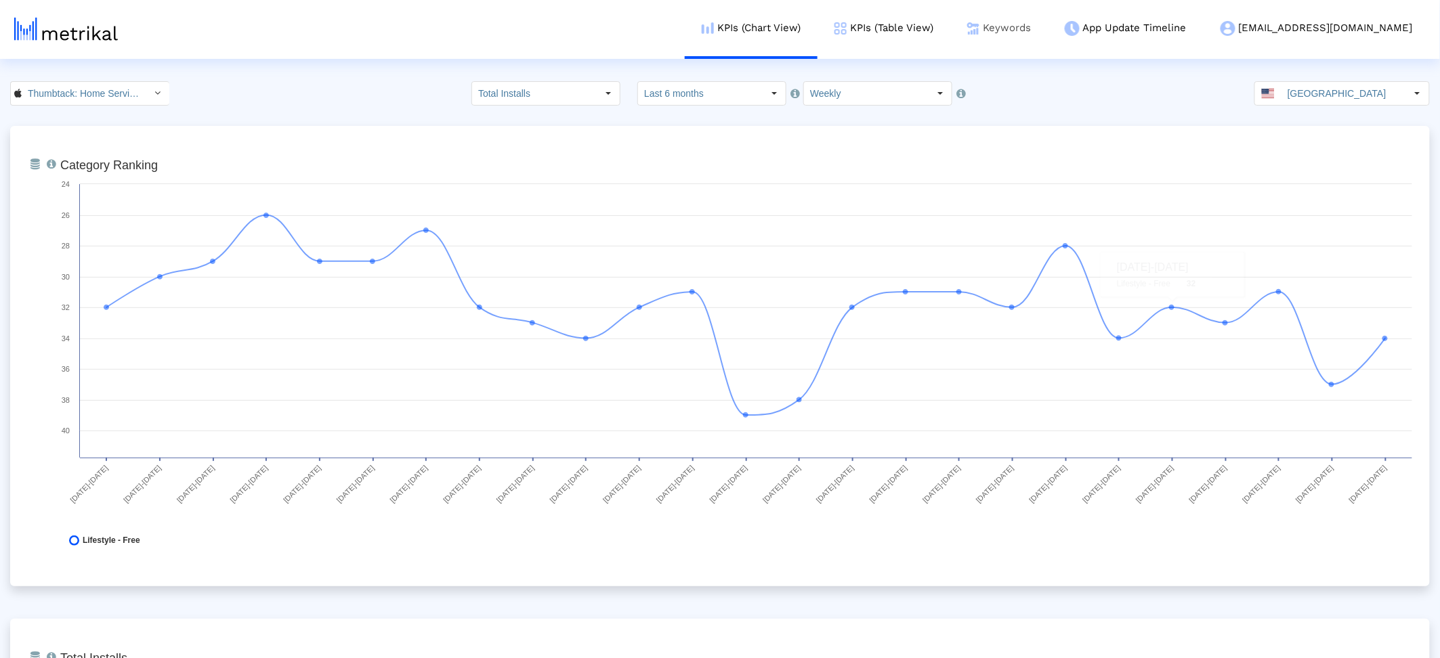
click at [1048, 35] on link "Keywords" at bounding box center [999, 28] width 98 height 56
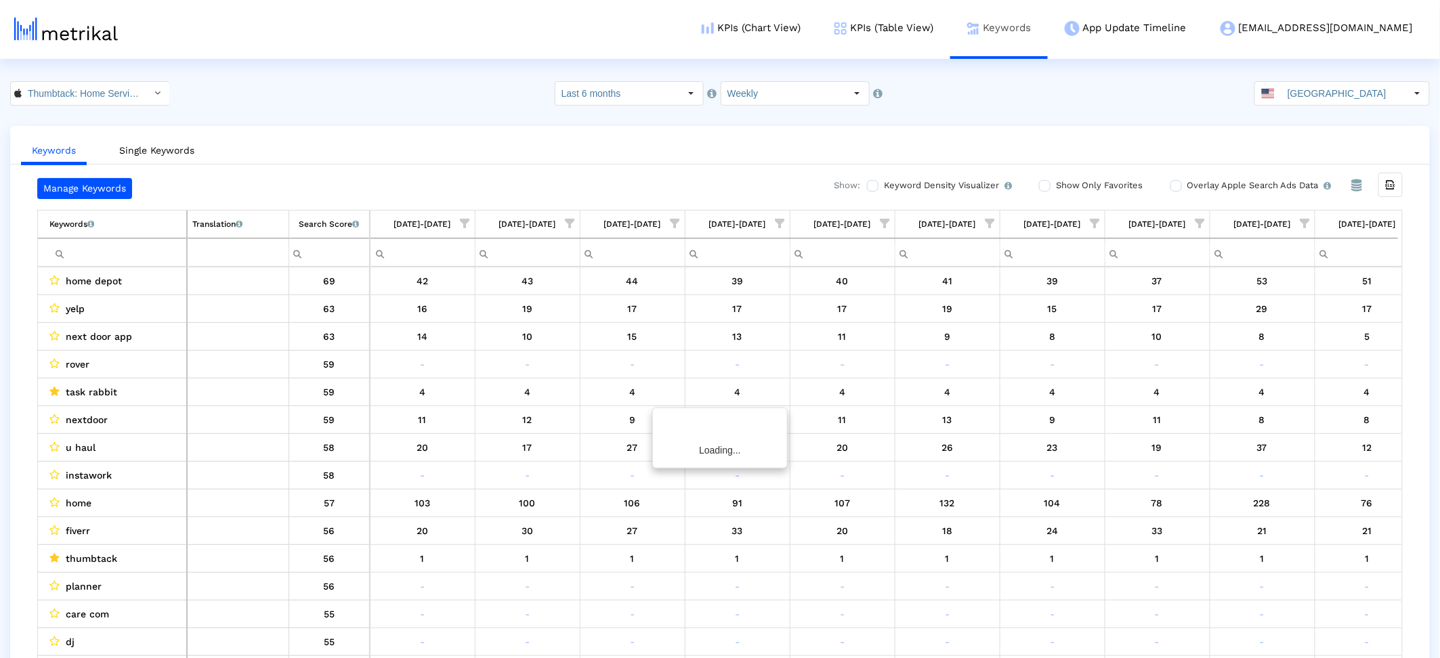
scroll to position [0, 1596]
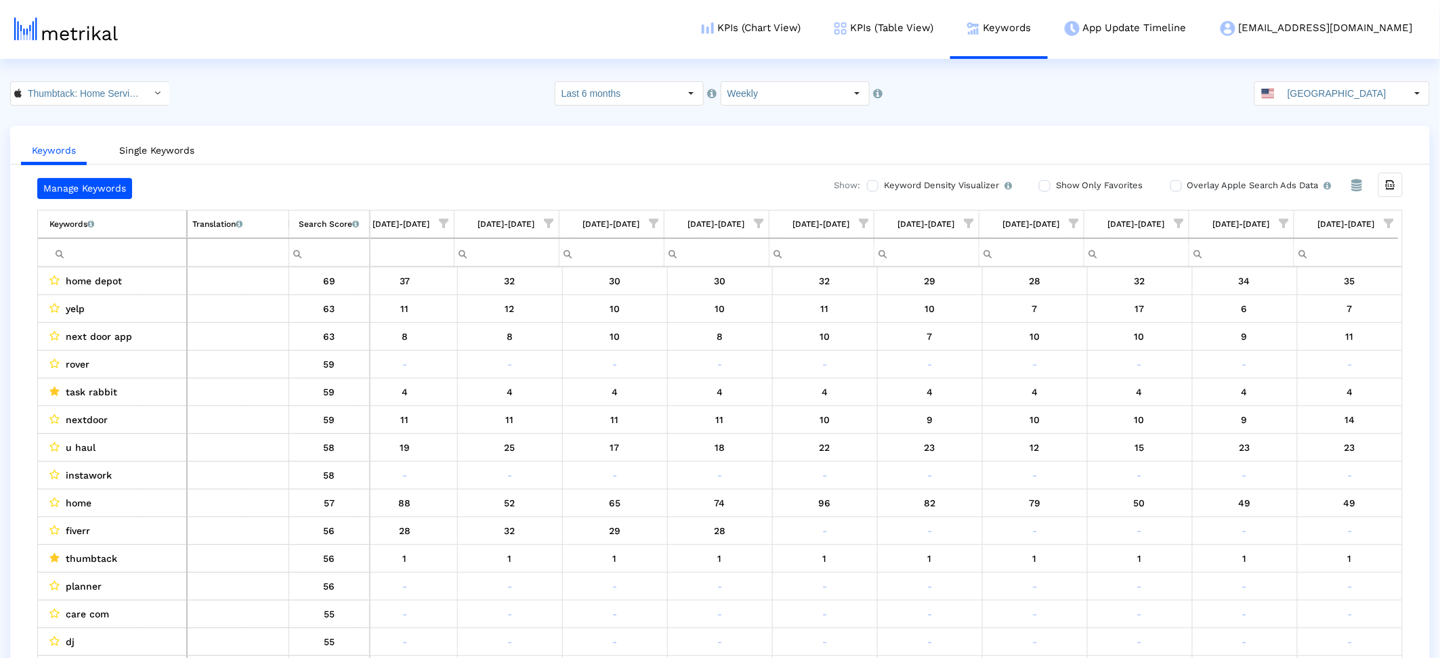
click at [1394, 219] on span "Show filter options for column '09/21/25-09/27/25'" at bounding box center [1388, 223] width 9 height 9
click at [1263, 328] on div "Is One" at bounding box center [1322, 320] width 121 height 26
click at [1258, 364] on div "Filter options" at bounding box center [1251, 375] width 21 height 26
click at [1258, 349] on span "Filter options" at bounding box center [1255, 348] width 15 height 15
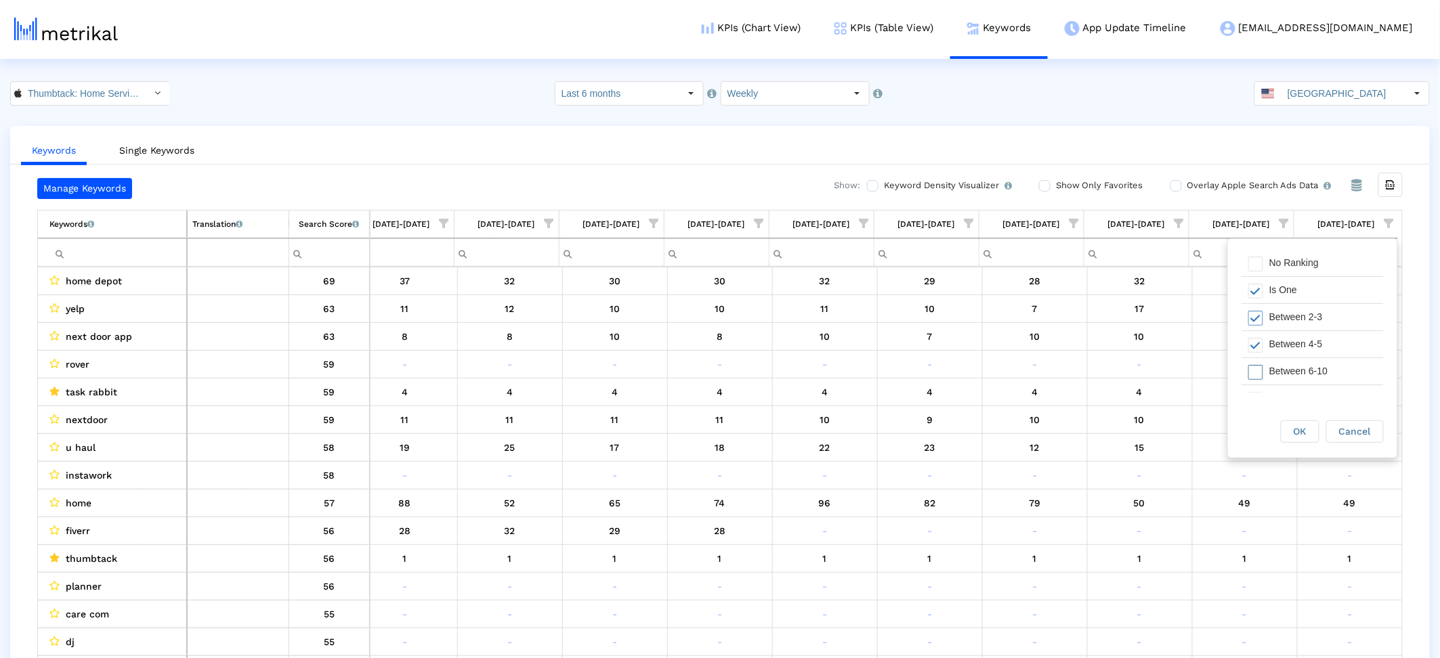
click at [1255, 379] on span "Filter options" at bounding box center [1255, 372] width 15 height 15
click at [1297, 434] on span "OK" at bounding box center [1300, 431] width 13 height 11
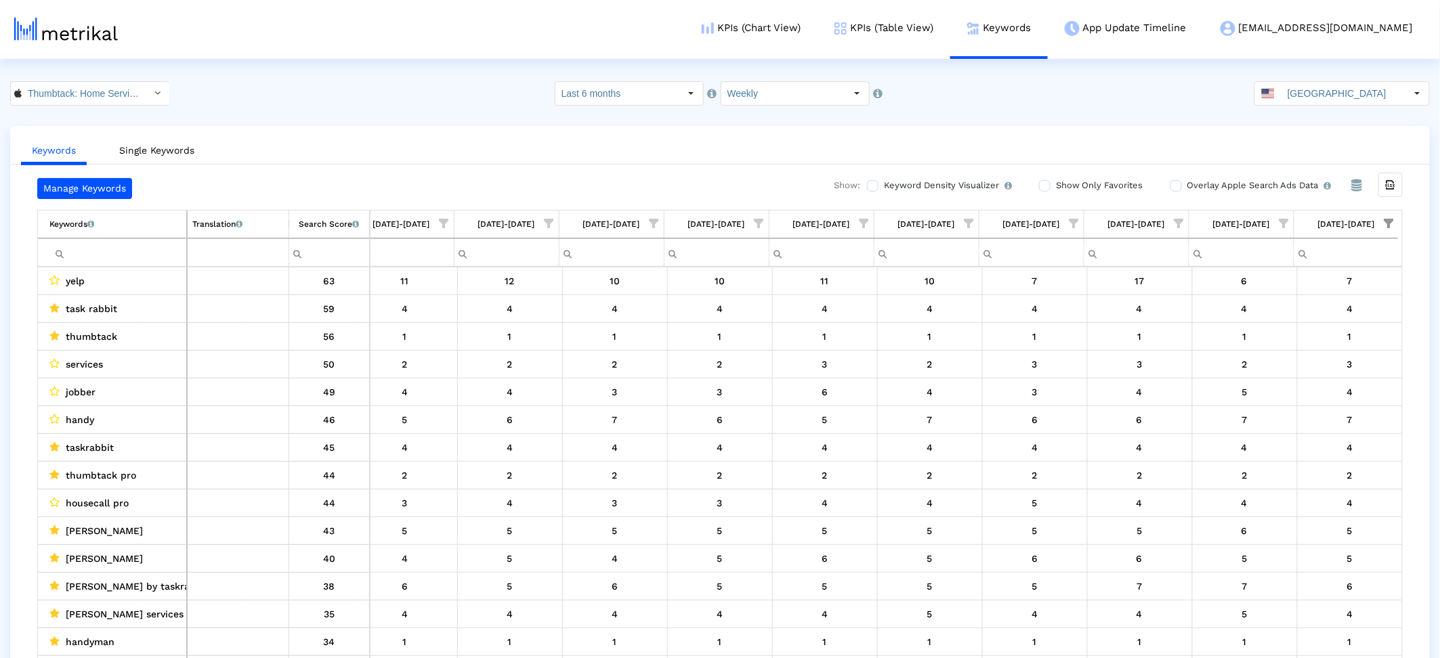
click at [93, 253] on input "Filter cell" at bounding box center [117, 253] width 137 height 22
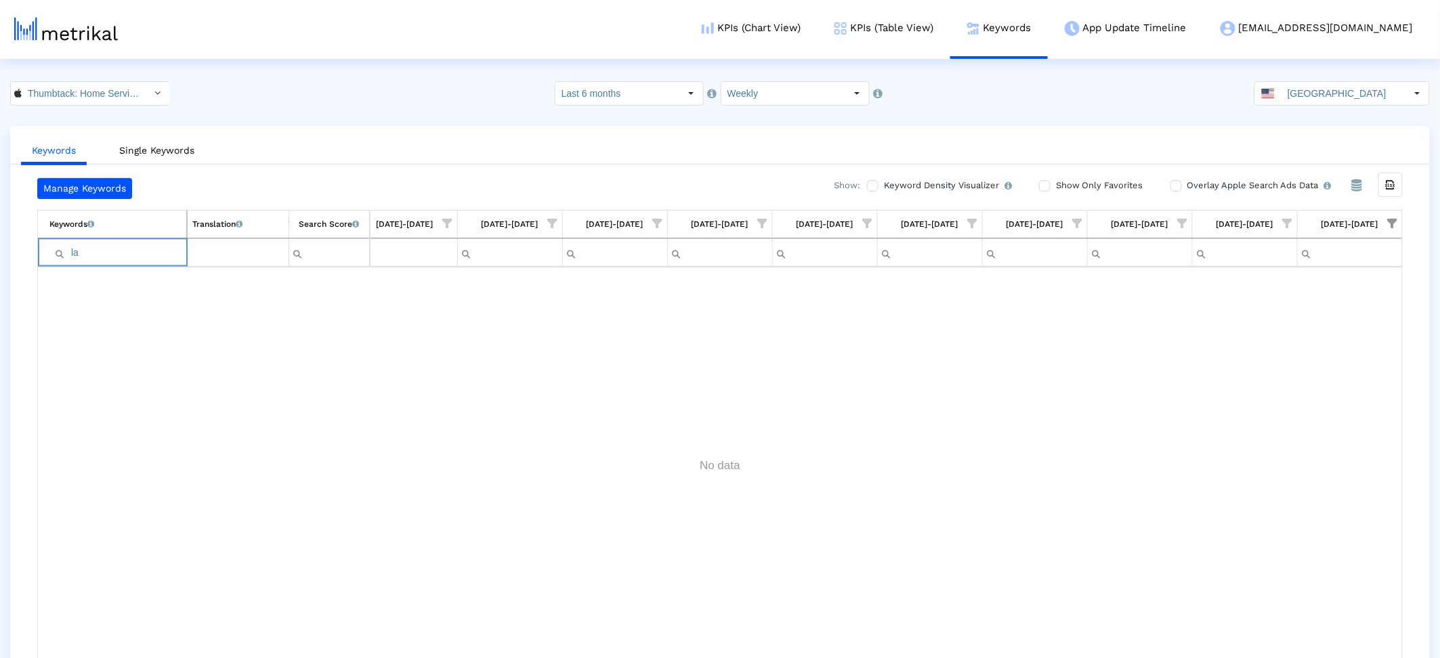
type input "l"
click at [161, 259] on input "organization" at bounding box center [117, 253] width 137 height 22
click at [147, 249] on input "greenpal" at bounding box center [117, 253] width 137 height 22
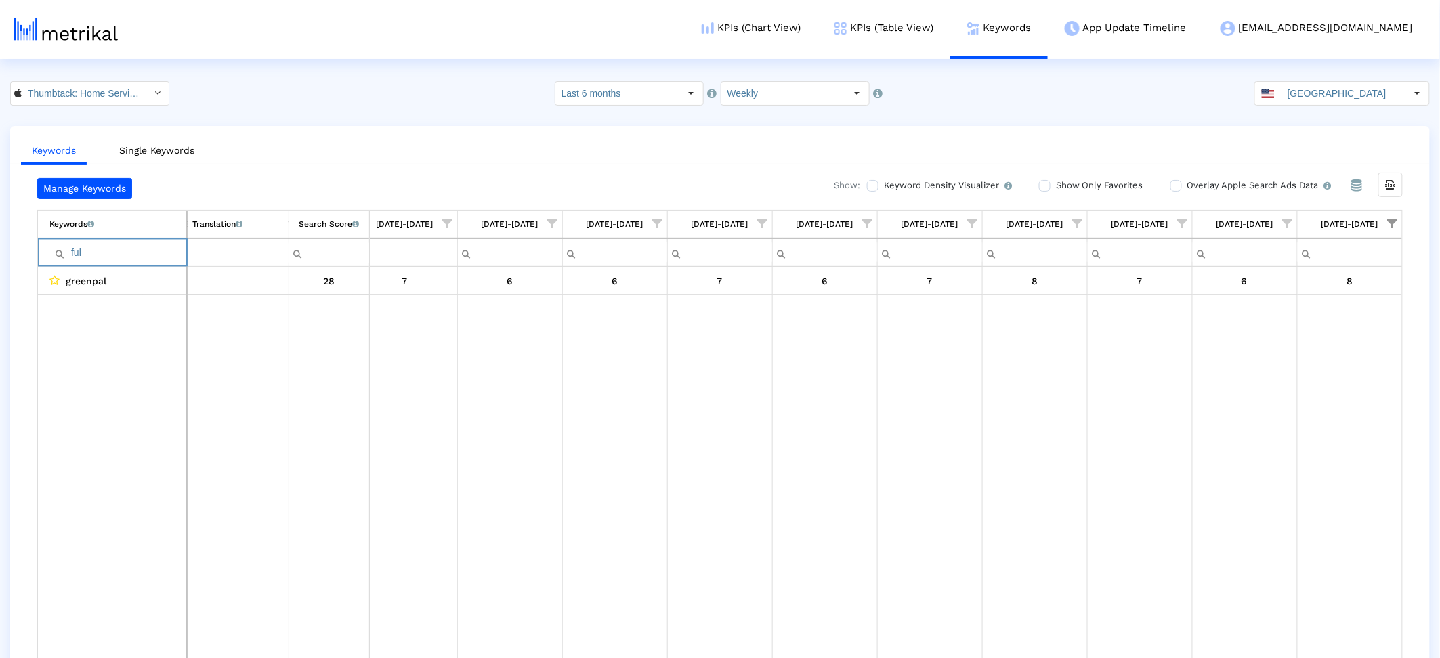
type input "full"
click at [105, 254] on input "full" at bounding box center [117, 253] width 137 height 22
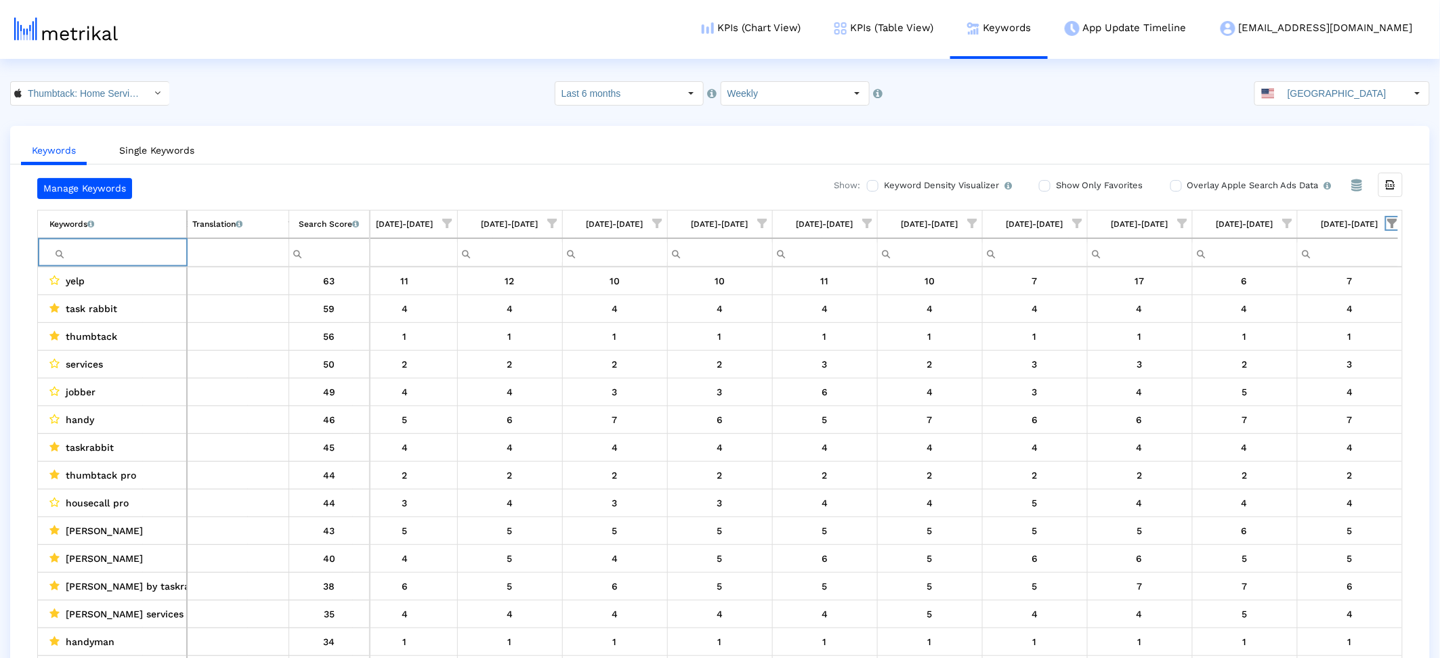
click at [1393, 220] on span "Show filter options for column '09/21/25-09/27/25'" at bounding box center [1392, 223] width 9 height 9
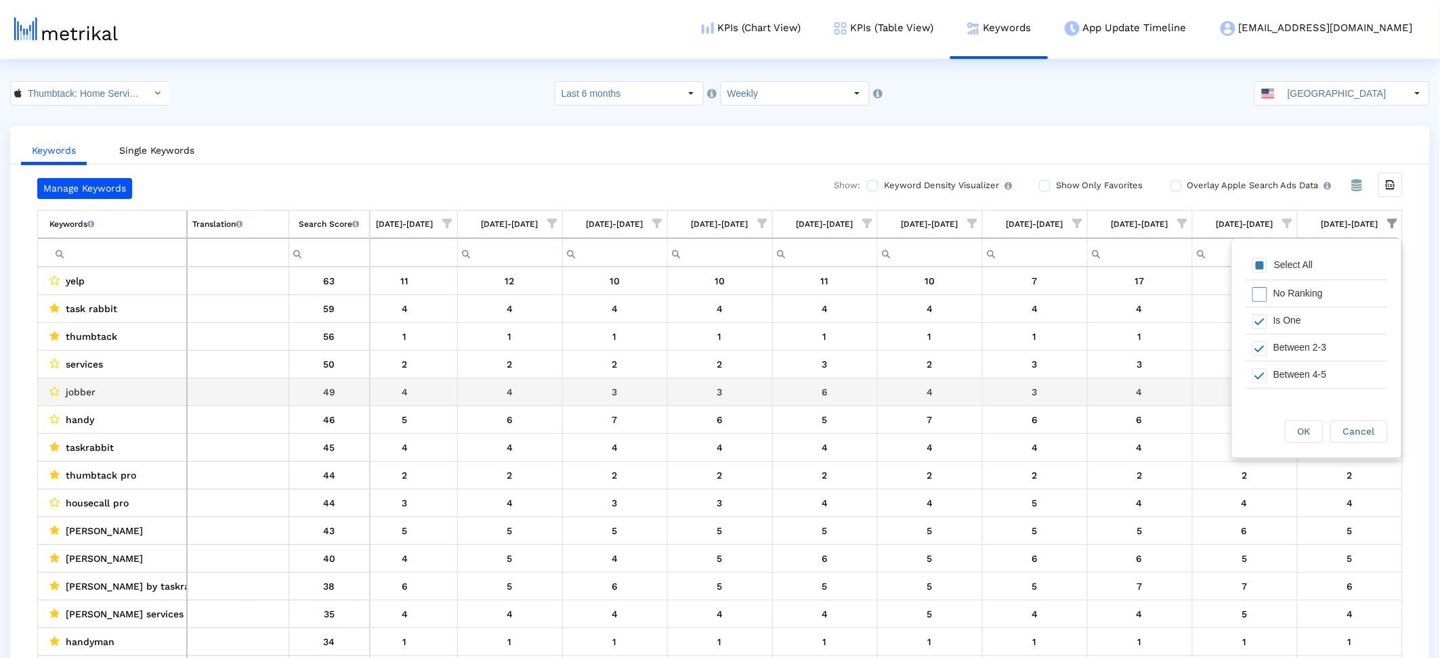
click at [1092, 384] on div "4" at bounding box center [1139, 392] width 95 height 18
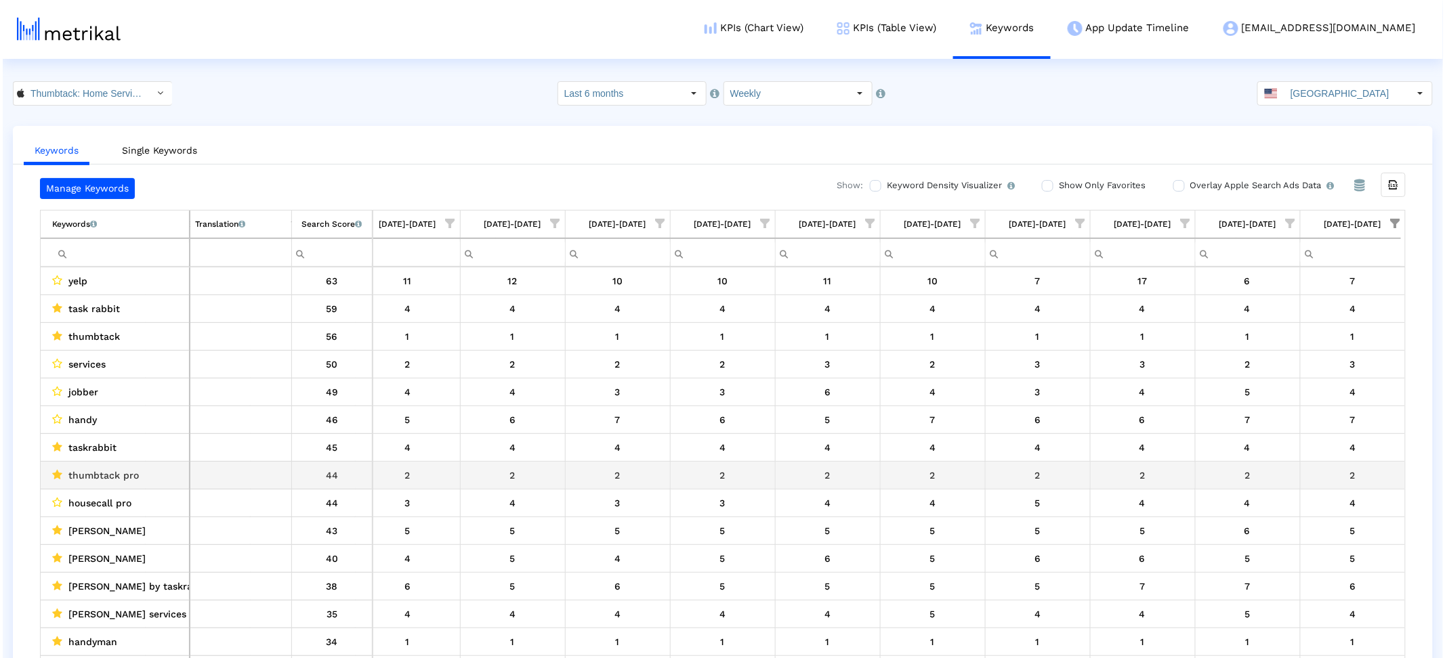
scroll to position [144, 0]
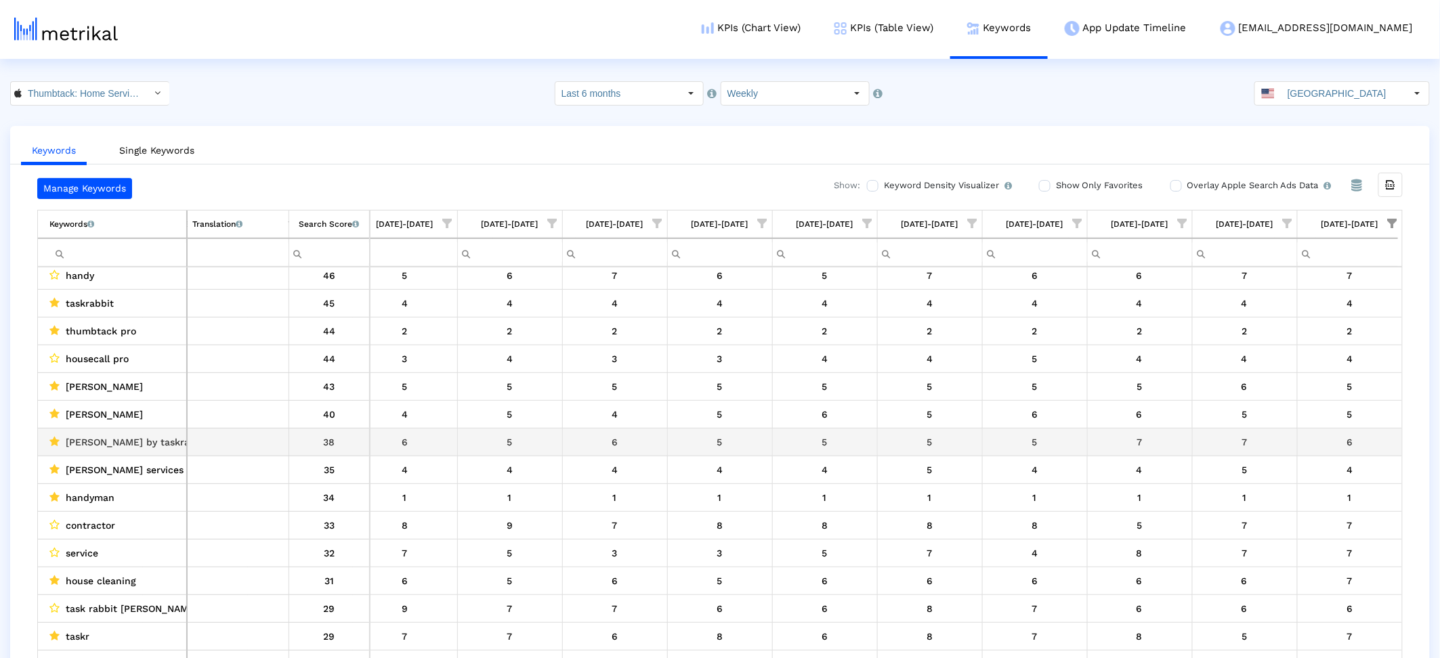
click at [104, 442] on span "tasker by taskrabbit" at bounding box center [137, 442] width 143 height 18
copy span "tasker by taskrabbit"
click at [111, 99] on input "Thumbtack: Home Service Pros < 852703300 >" at bounding box center [83, 93] width 122 height 23
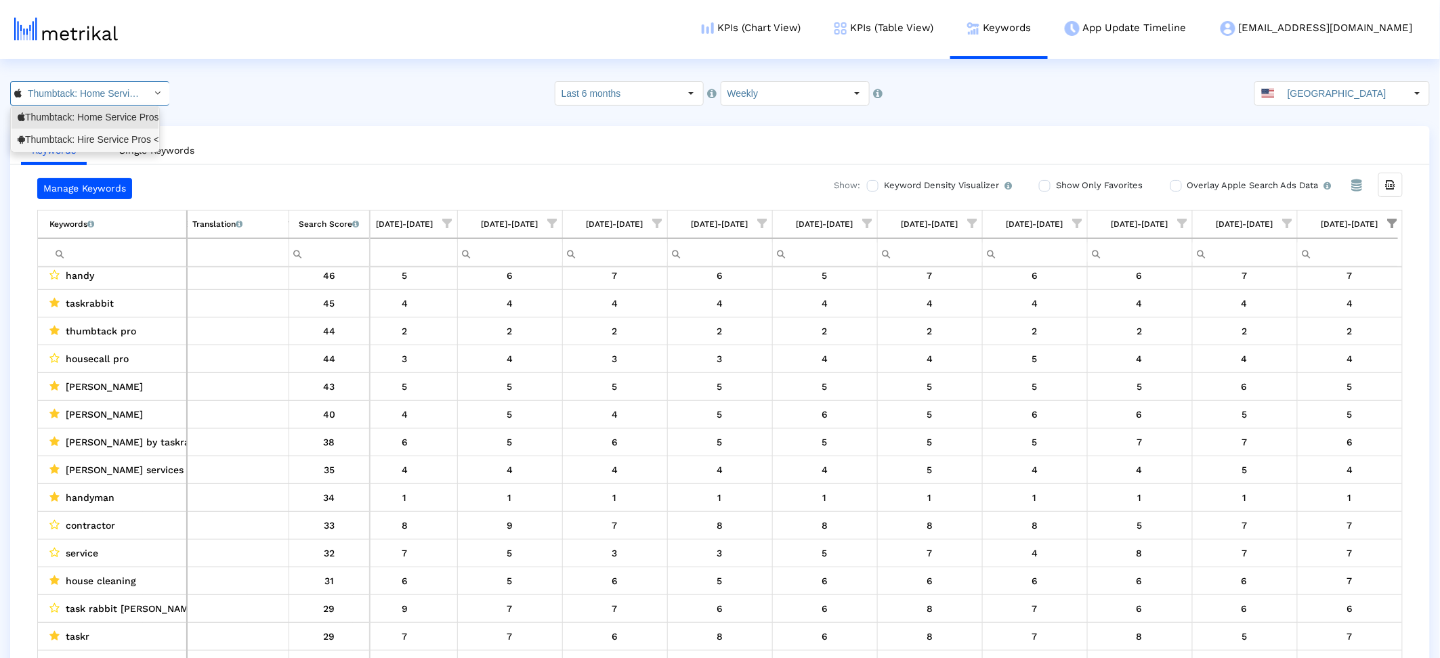
click at [111, 142] on div "Thumbtack: Hire Service Pros <com.thumbtack.consumer>" at bounding box center [85, 139] width 135 height 13
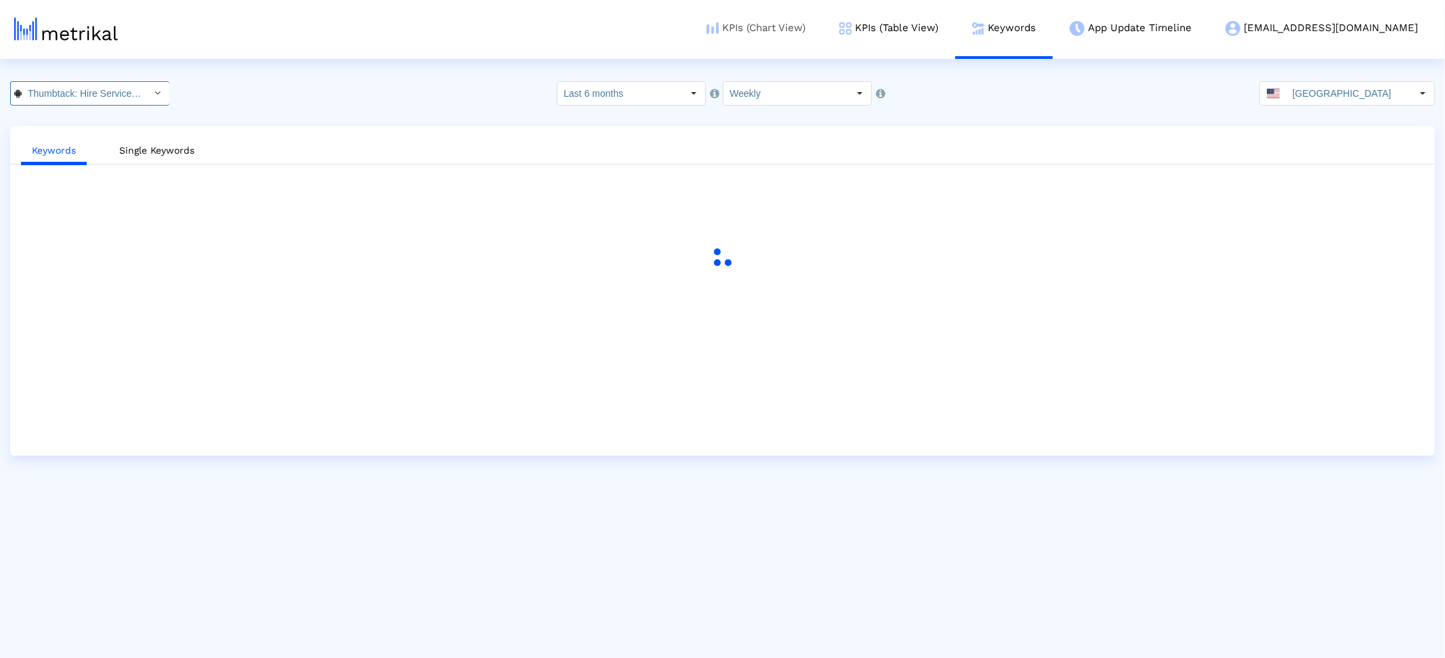
scroll to position [0, 152]
drag, startPoint x: 803, startPoint y: 26, endPoint x: 551, endPoint y: 72, distance: 256.0
click at [803, 26] on link "KPIs (Chart View)" at bounding box center [755, 28] width 133 height 56
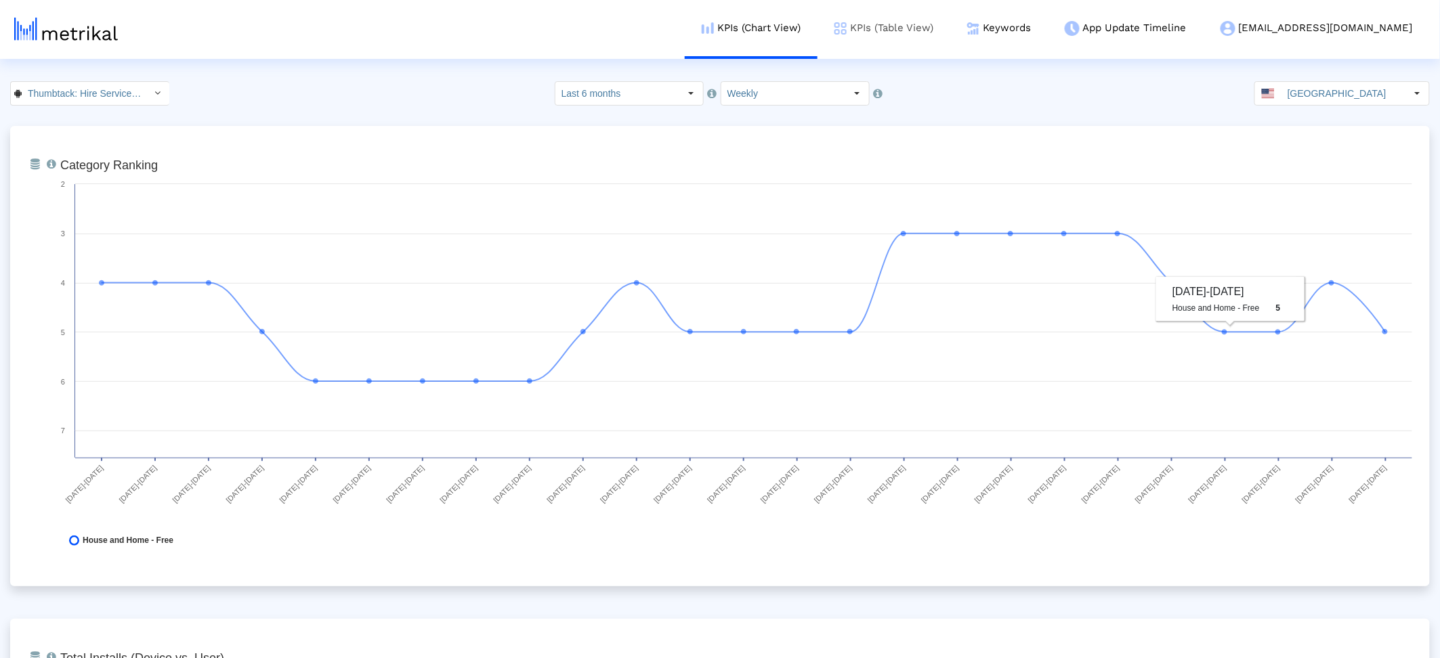
click at [950, 27] on link "KPIs (Table View)" at bounding box center [883, 28] width 133 height 56
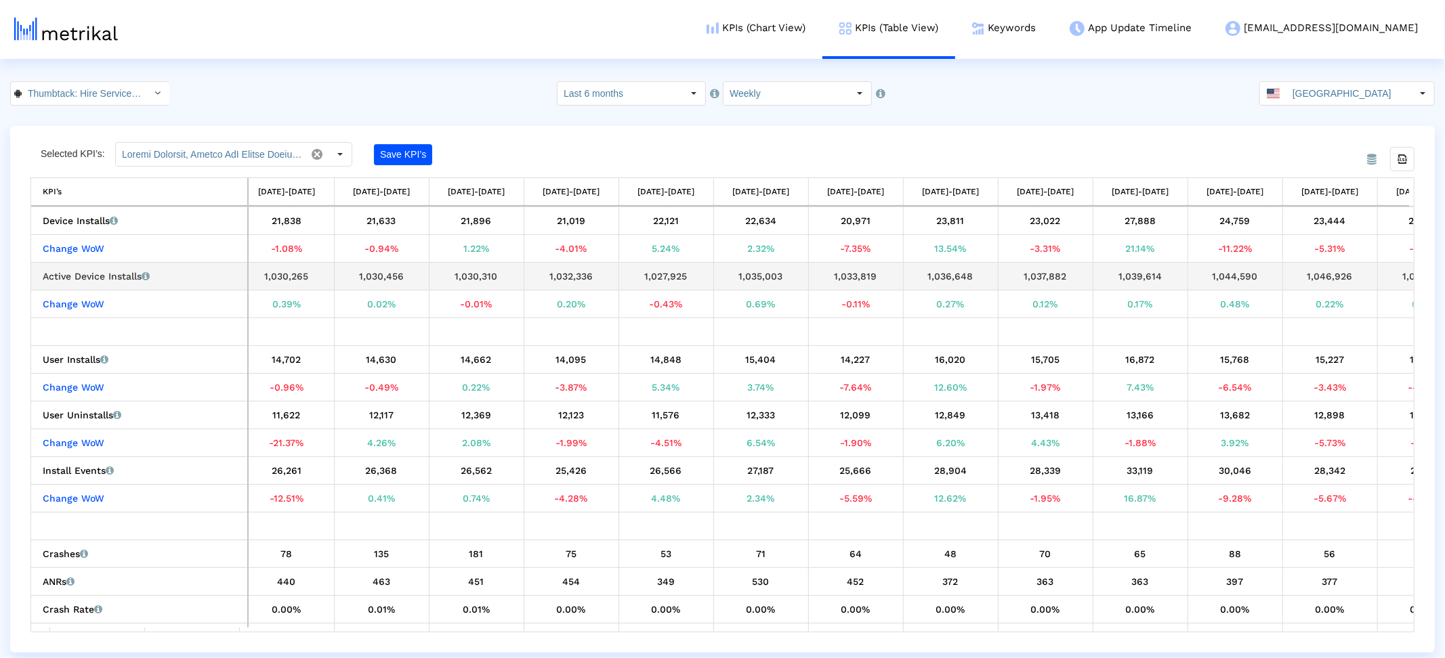
scroll to position [0, 750]
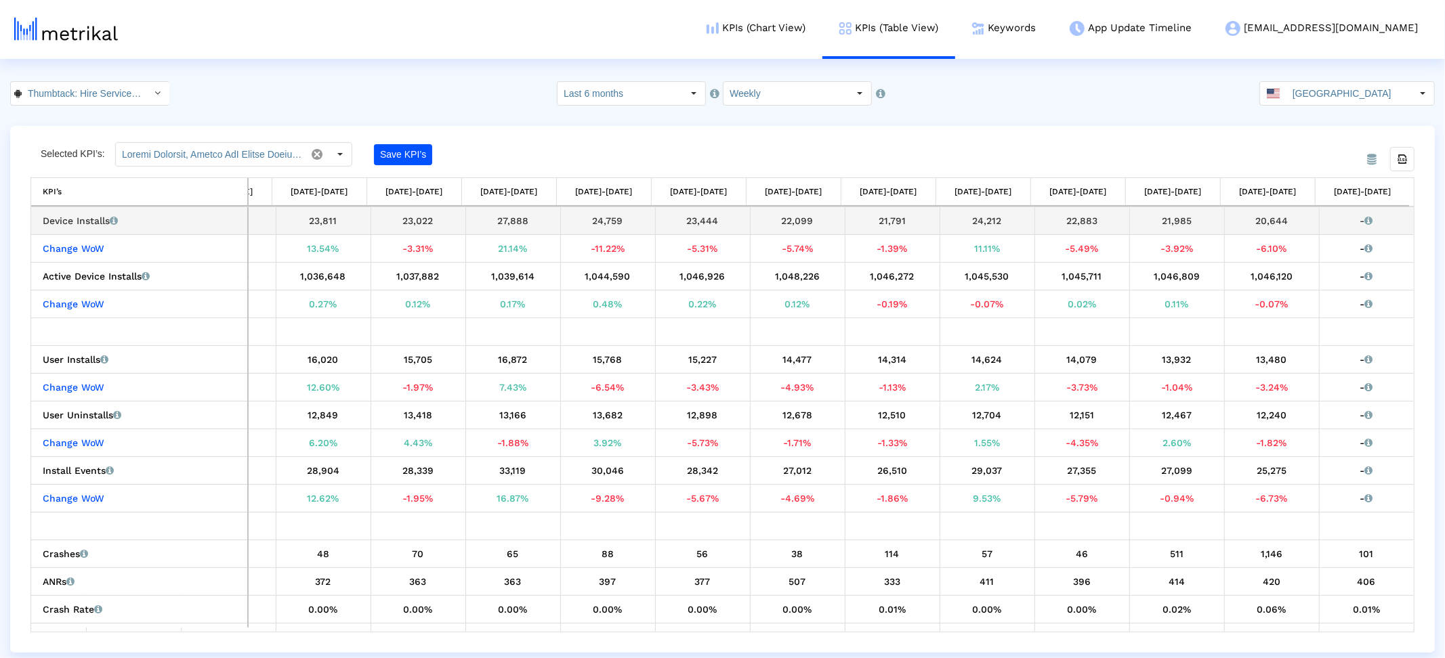
click at [1260, 220] on div "20,644" at bounding box center [1271, 221] width 85 height 18
copy div "20,644"
click at [1052, 37] on link "Keywords" at bounding box center [1004, 28] width 98 height 56
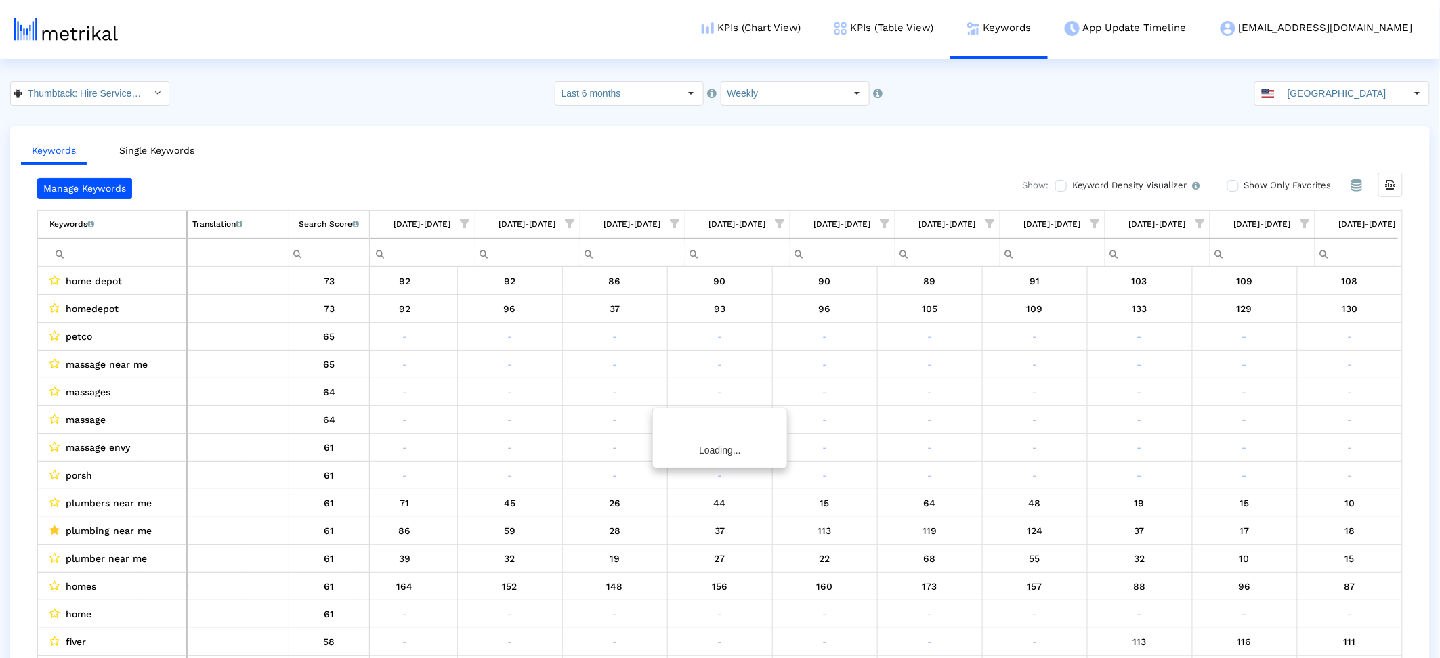
scroll to position [0, 1596]
click at [1394, 219] on span "Show filter options for column '09/21/25-09/27/25'" at bounding box center [1388, 223] width 9 height 9
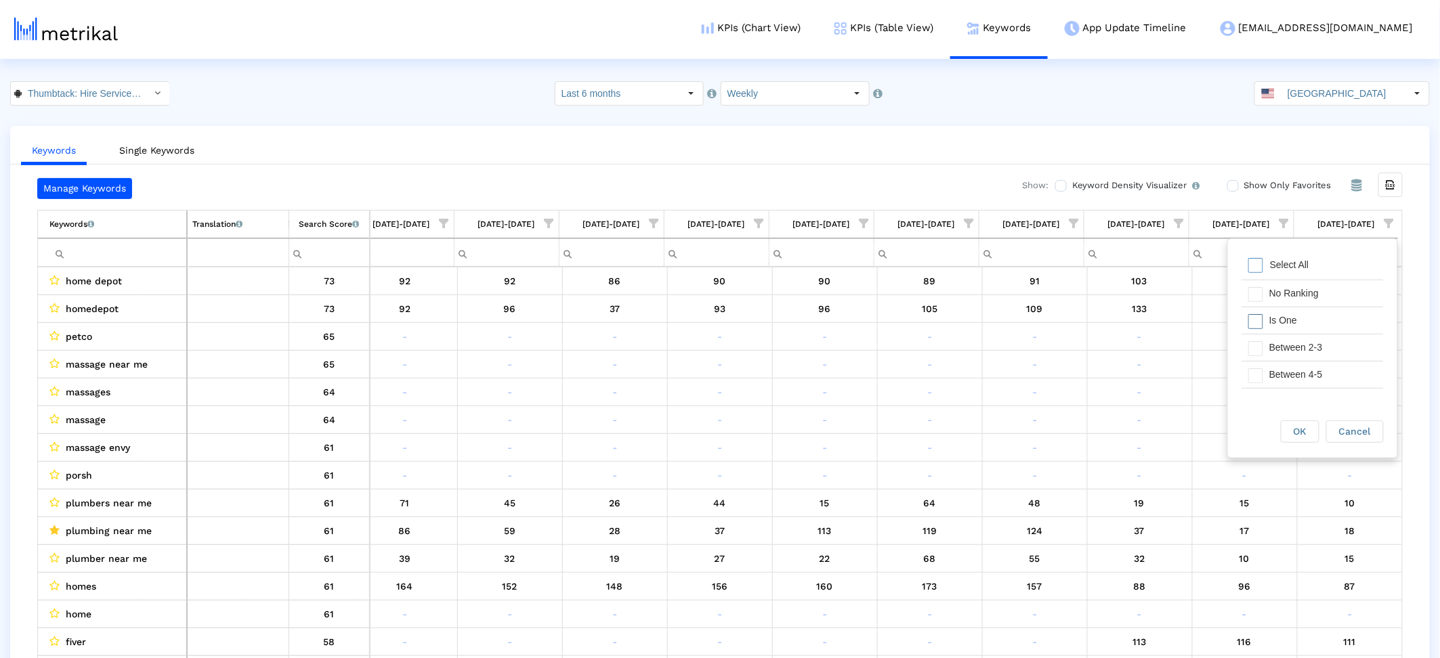
drag, startPoint x: 1263, startPoint y: 318, endPoint x: 1262, endPoint y: 349, distance: 30.5
click at [1263, 318] on div "Is One" at bounding box center [1322, 320] width 121 height 26
click at [1262, 349] on span "Filter options" at bounding box center [1255, 348] width 15 height 15
click at [1256, 381] on span "Filter options" at bounding box center [1255, 375] width 15 height 15
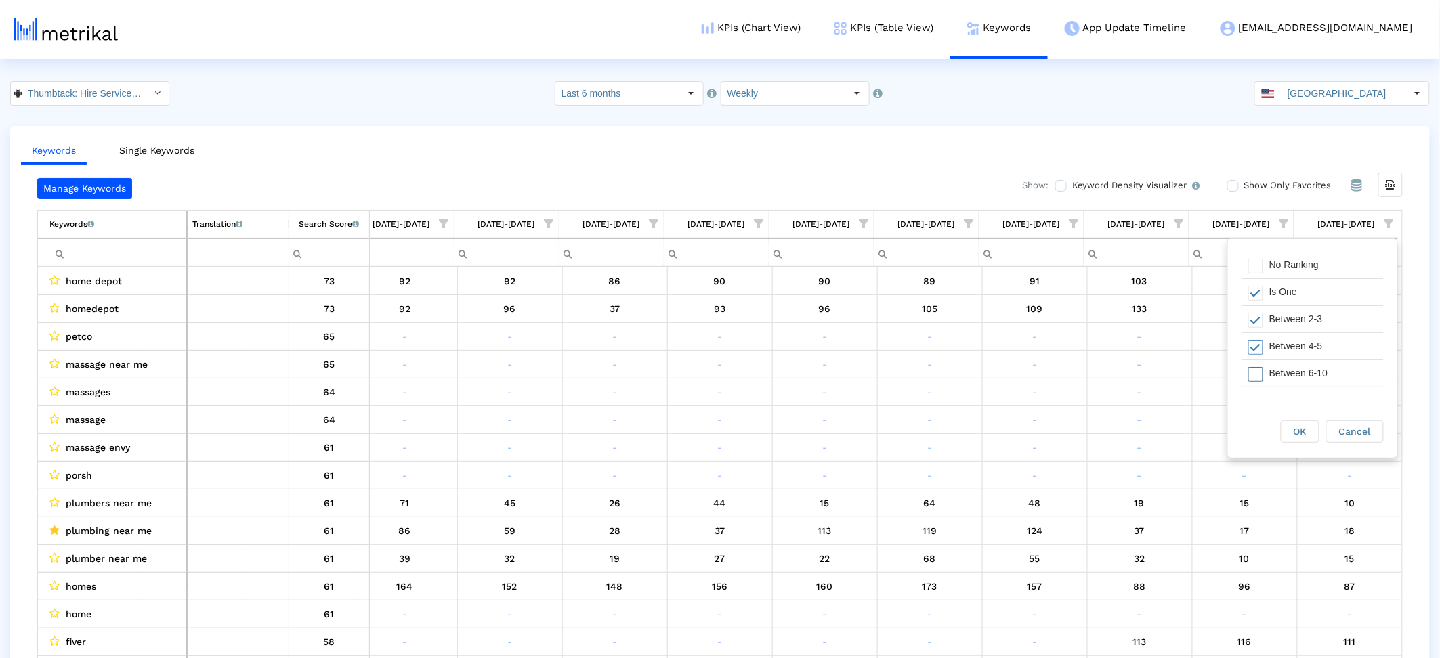
click at [1262, 371] on span "Filter options" at bounding box center [1255, 374] width 15 height 15
click at [1305, 428] on span "OK" at bounding box center [1300, 431] width 13 height 11
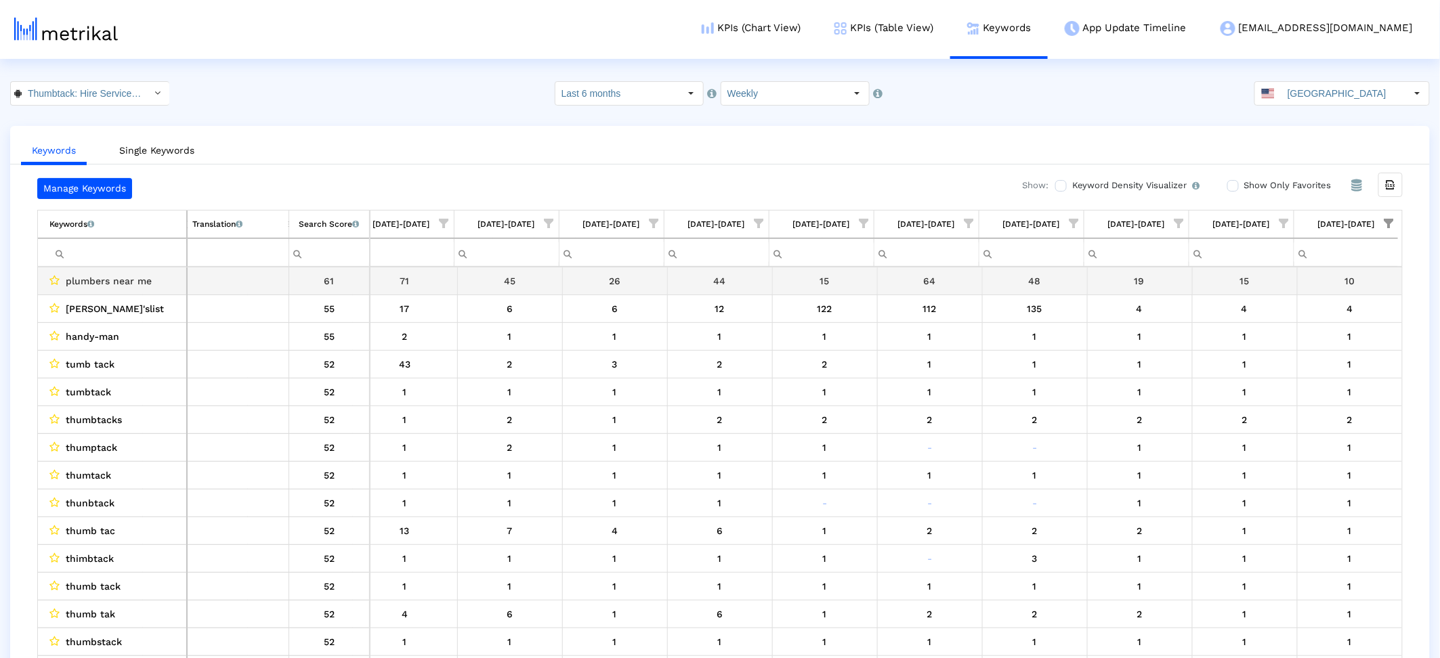
click at [148, 283] on span "plumbers near me" at bounding box center [109, 281] width 86 height 18
copy span "plumbers near me"
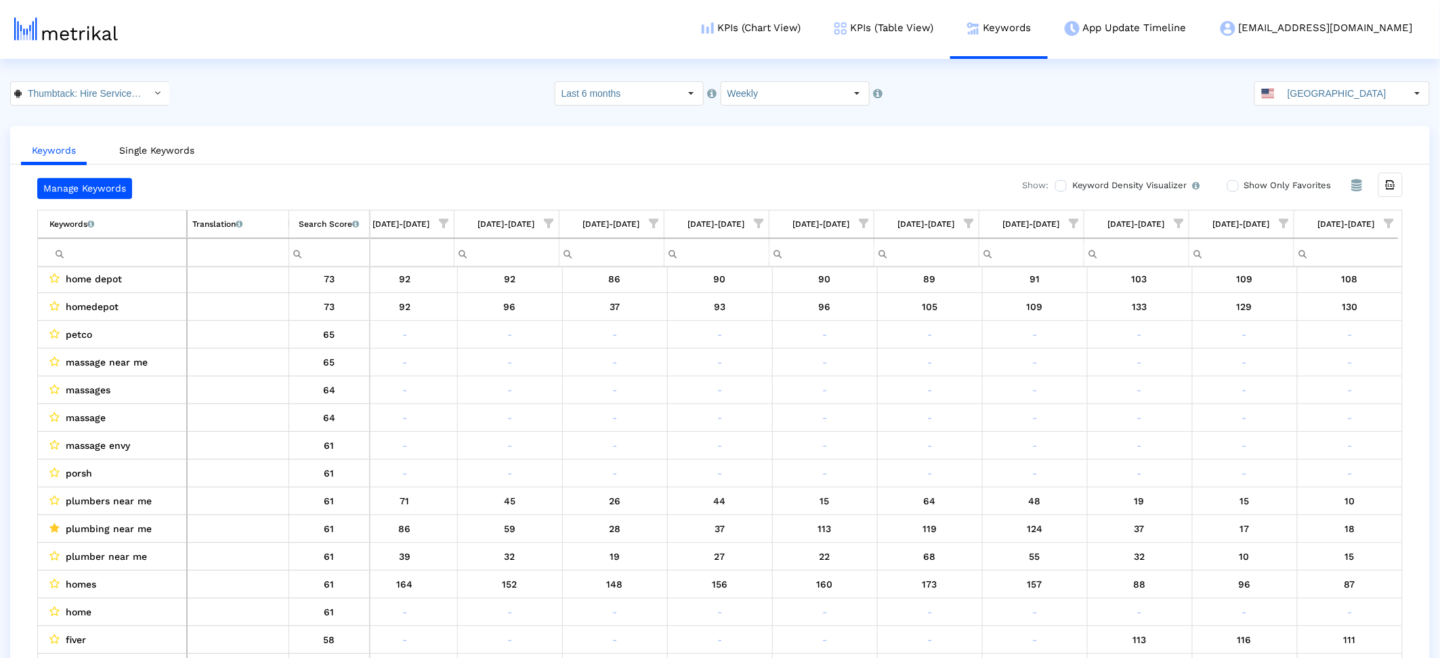
scroll to position [3, 0]
click at [1387, 223] on span "Show filter options for column '09/21/25-09/27/25'" at bounding box center [1388, 223] width 9 height 9
click at [1284, 328] on div "Is One" at bounding box center [1322, 320] width 121 height 26
click at [1278, 353] on div "Between 2-3" at bounding box center [1322, 348] width 121 height 26
click at [1276, 378] on div "Between 4-5" at bounding box center [1322, 375] width 121 height 26
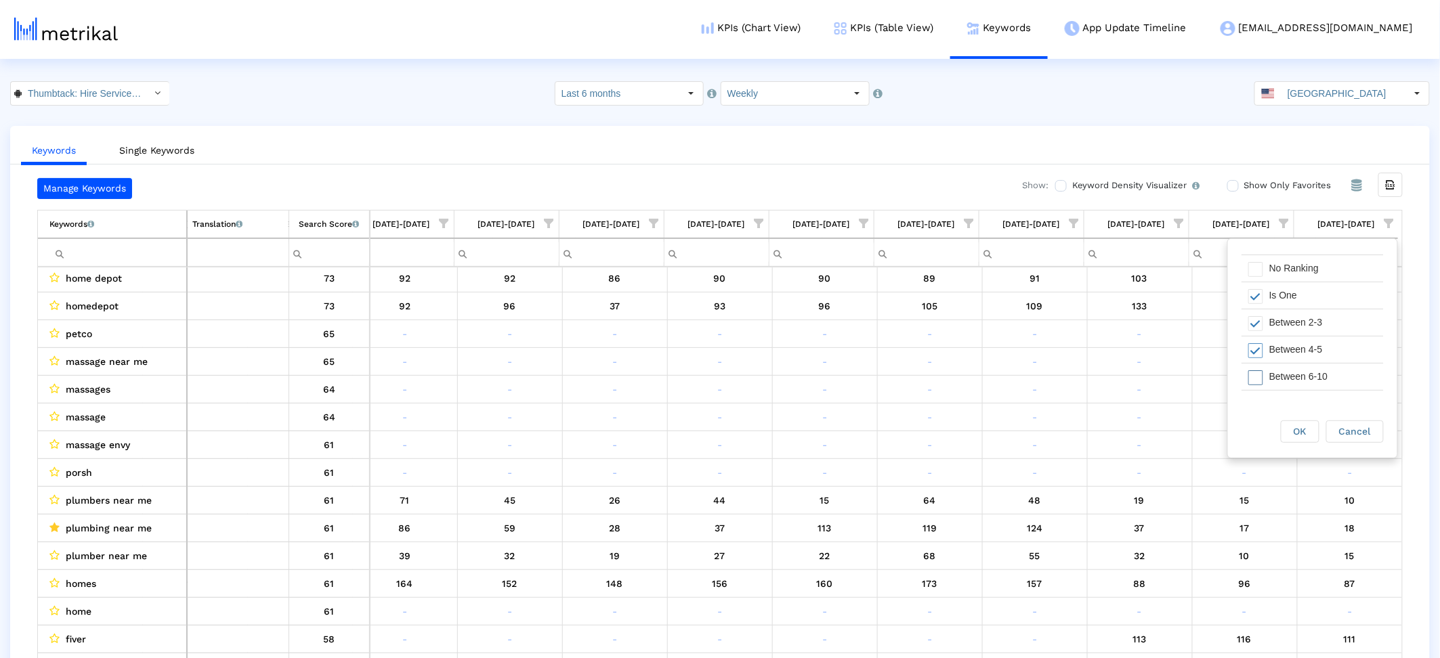
scroll to position [27, 0]
click at [1276, 377] on div "Between 6-10" at bounding box center [1322, 375] width 121 height 26
click at [1300, 426] on span "OK" at bounding box center [1300, 431] width 13 height 11
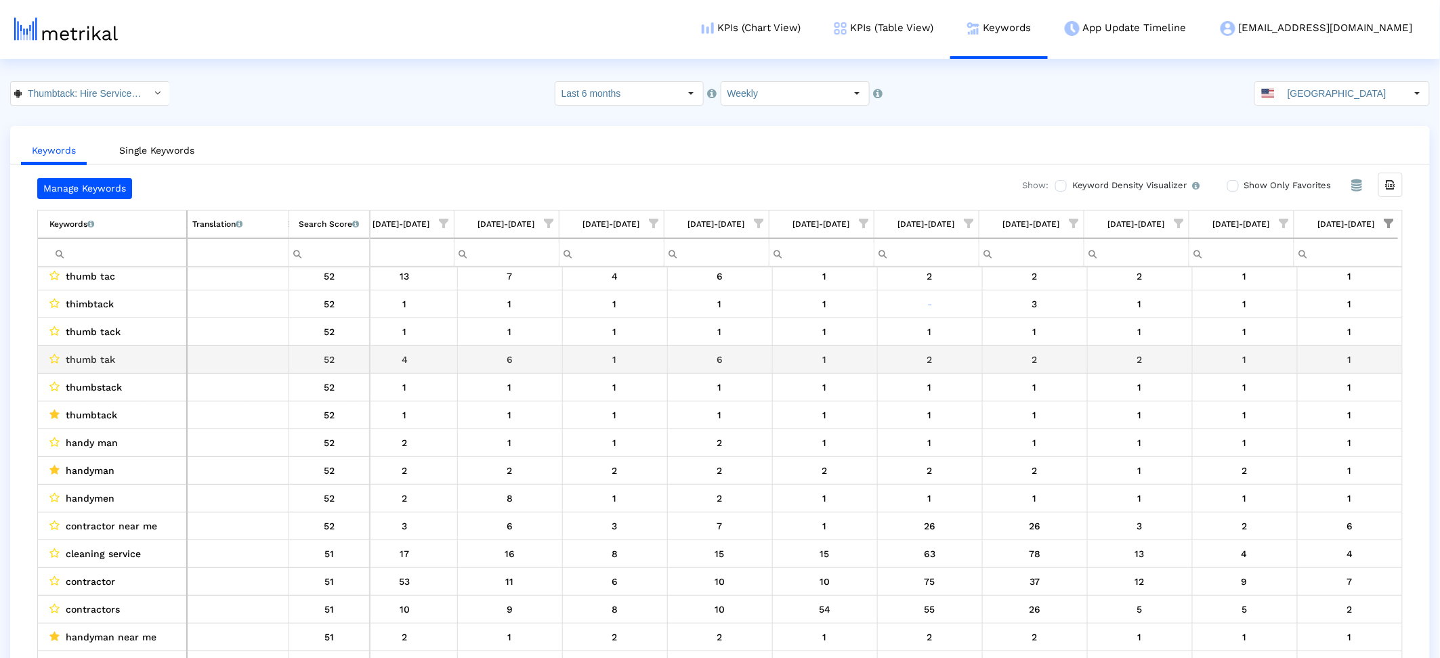
scroll to position [293, 0]
